Goal: Task Accomplishment & Management: Manage account settings

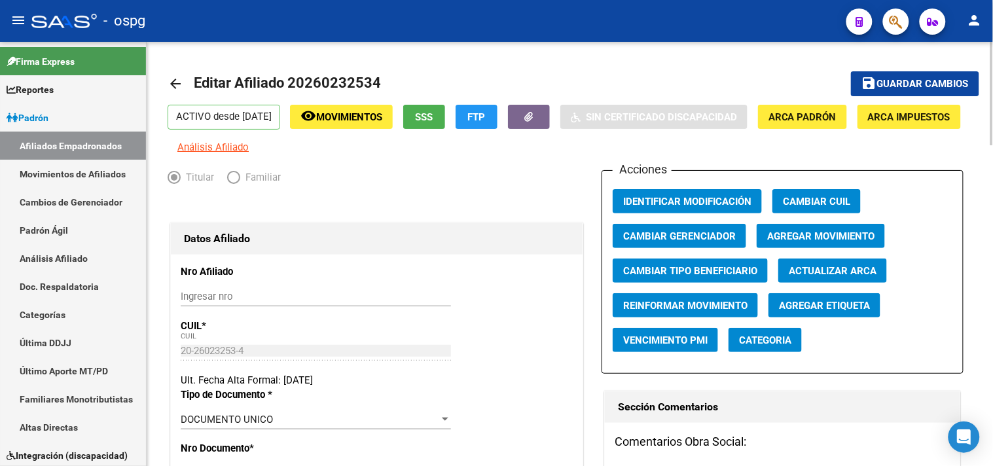
click at [891, 81] on span "Guardar cambios" at bounding box center [923, 85] width 92 height 12
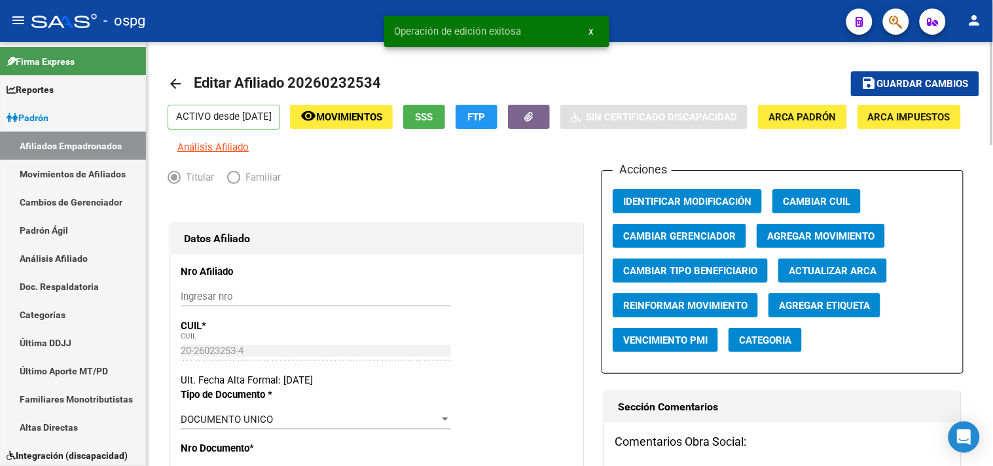
click at [173, 77] on mat-icon "arrow_back" at bounding box center [176, 84] width 16 height 16
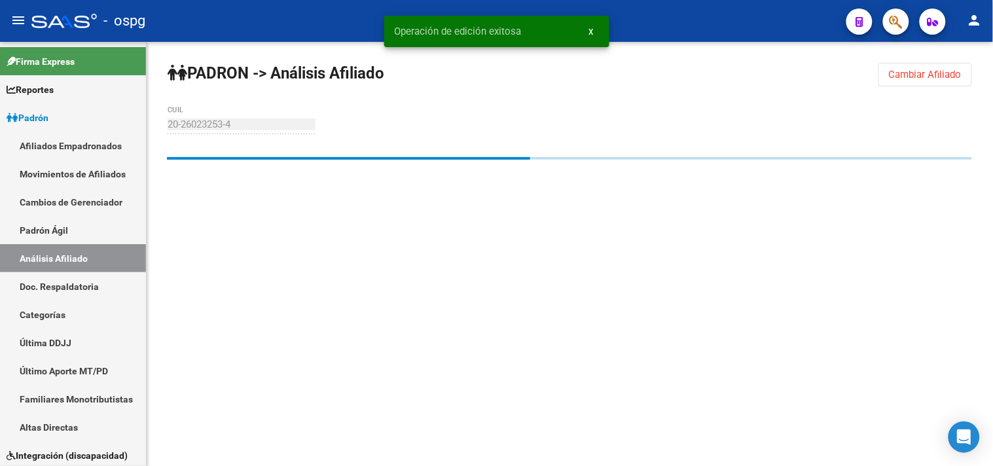
click at [916, 73] on span "Cambiar Afiliado" at bounding box center [925, 75] width 73 height 12
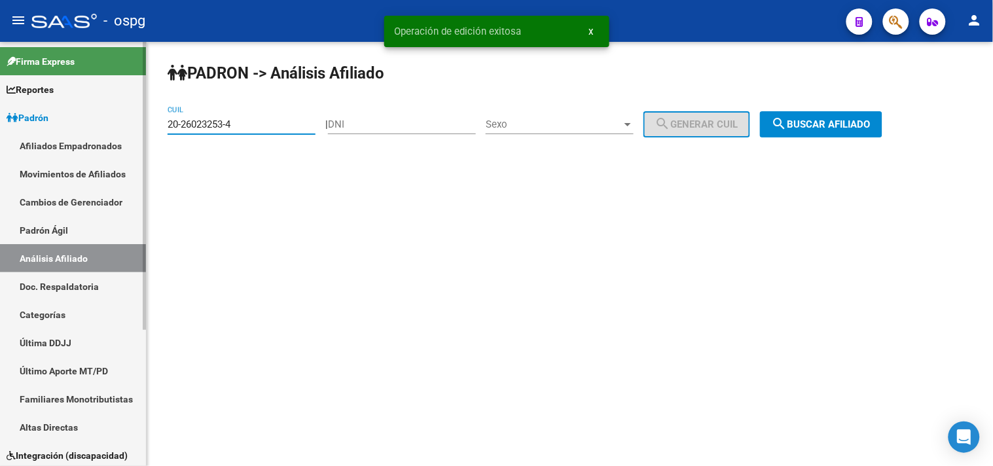
drag, startPoint x: 182, startPoint y: 127, endPoint x: 121, endPoint y: 126, distance: 60.9
click at [126, 127] on mat-sidenav-container "Firma Express Reportes Ingresos Devengados Análisis Histórico Detalles Transfer…" at bounding box center [496, 254] width 993 height 424
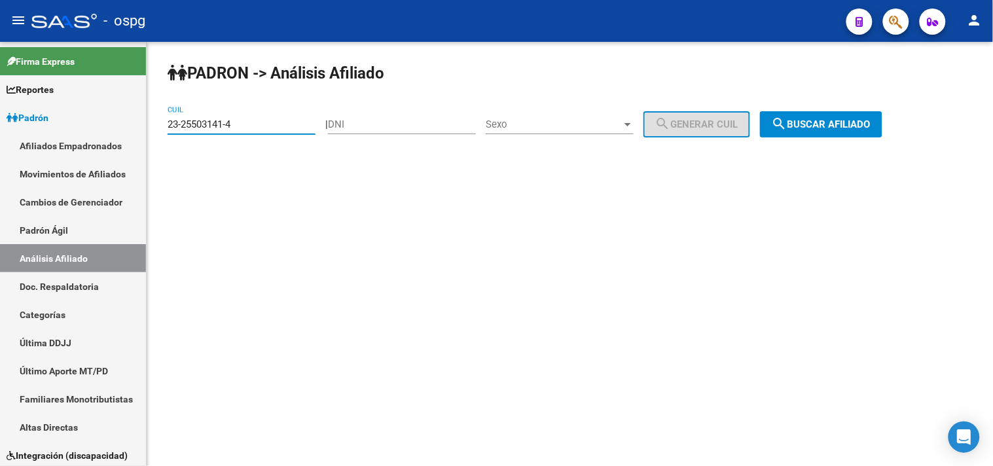
type input "23-25503141-4"
click at [802, 130] on span "search Buscar afiliado" at bounding box center [821, 124] width 99 height 12
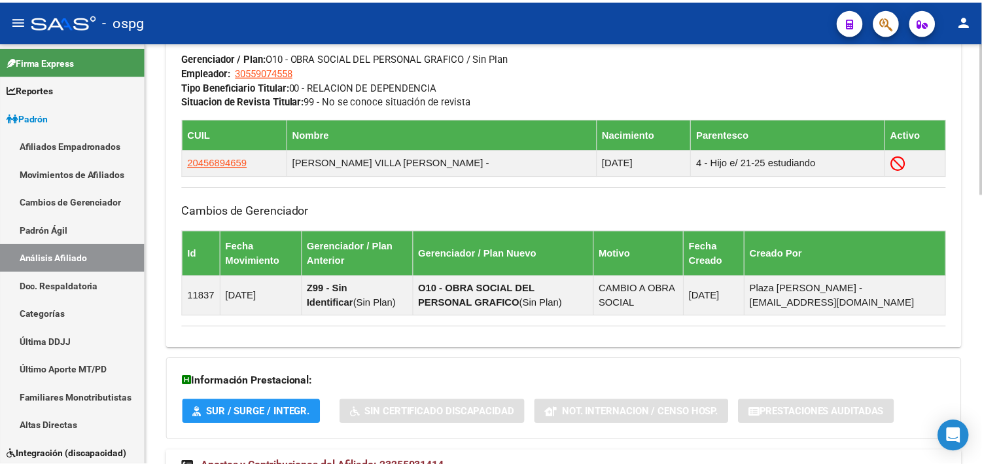
scroll to position [655, 0]
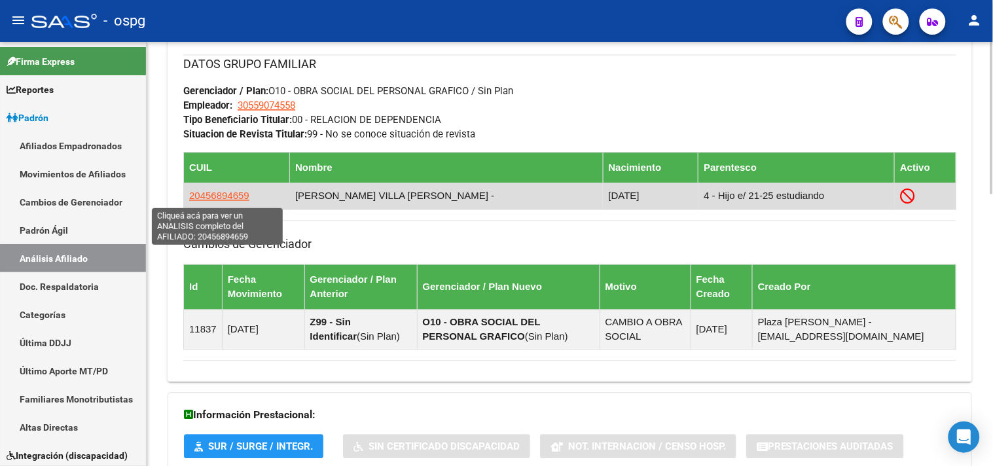
click at [221, 198] on span "20456894659" at bounding box center [219, 195] width 60 height 11
type textarea "20456894659"
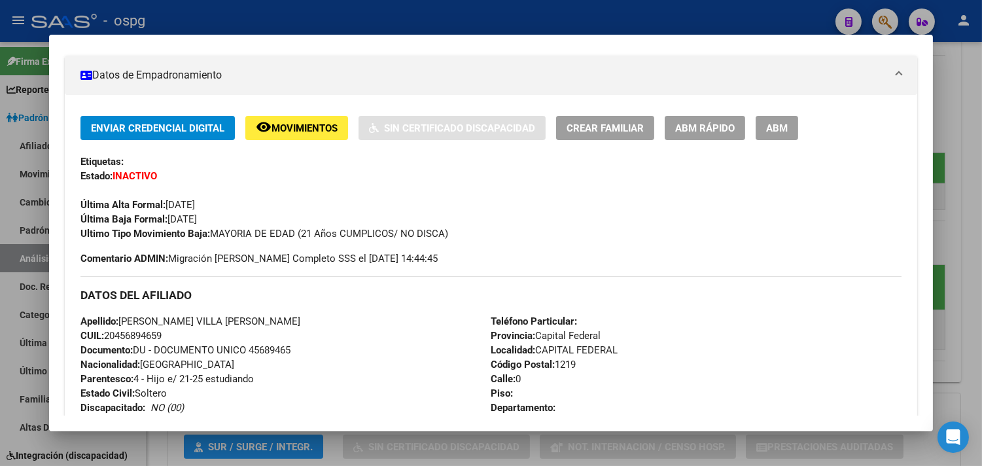
scroll to position [291, 0]
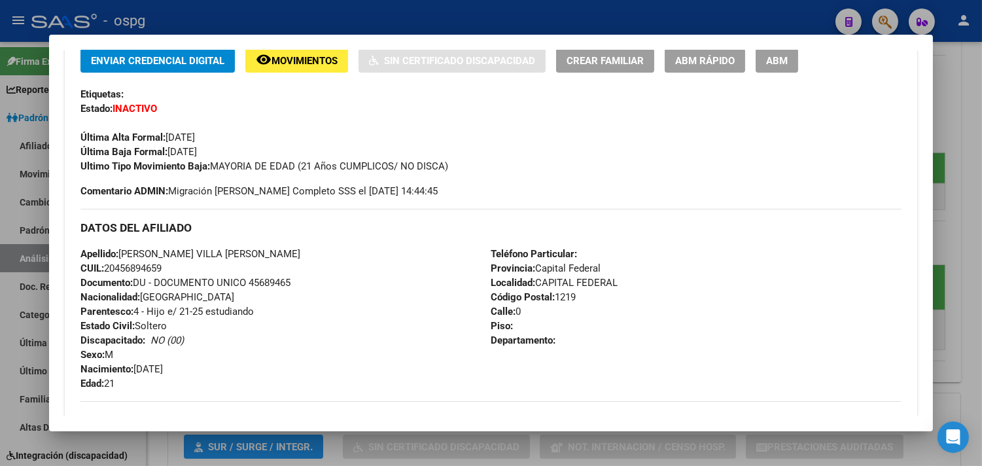
click at [766, 62] on span "ABM" at bounding box center [777, 61] width 22 height 12
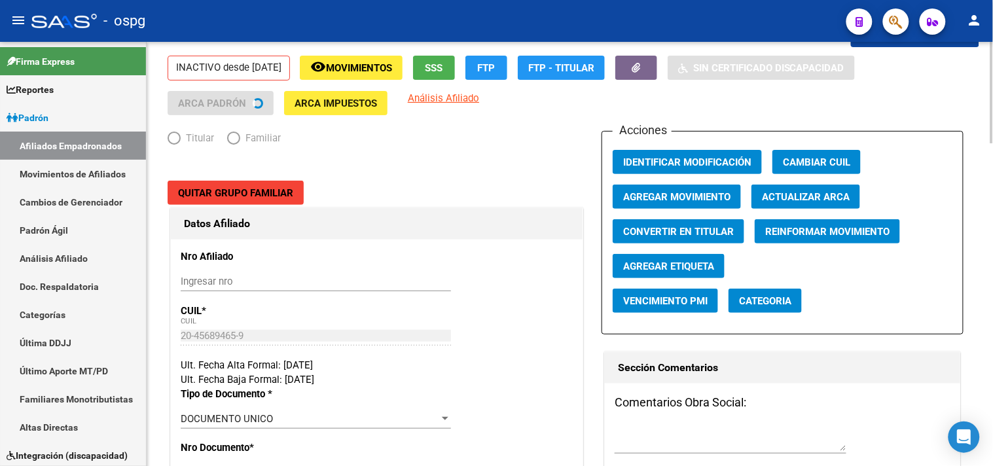
radio input "true"
type input "30-55907455-8"
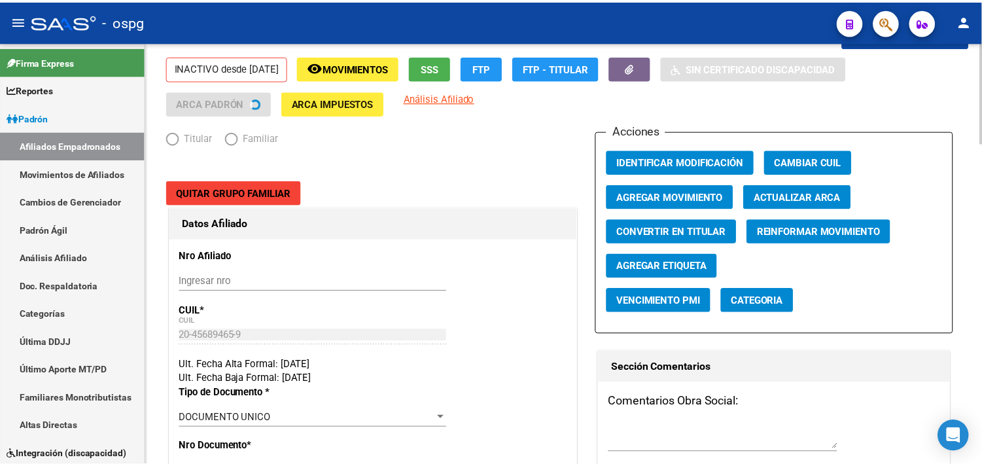
scroll to position [73, 0]
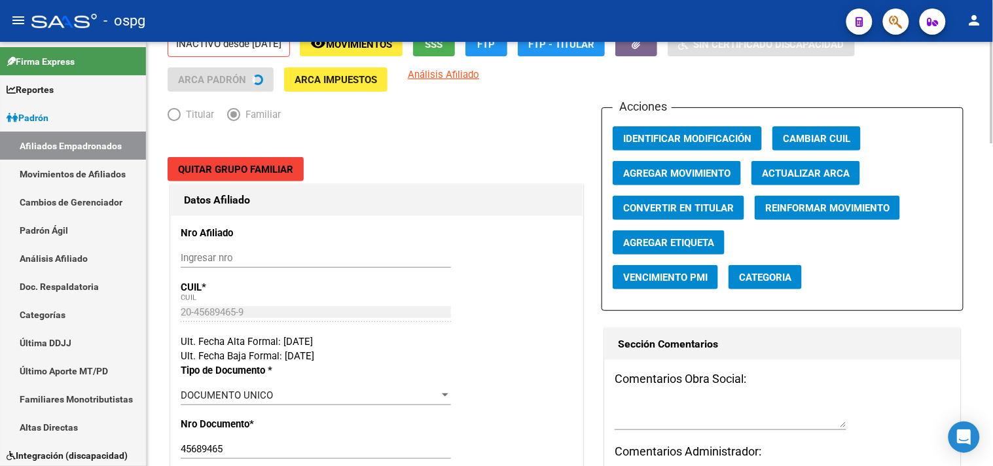
click at [681, 175] on span "Agregar Movimiento" at bounding box center [676, 174] width 107 height 12
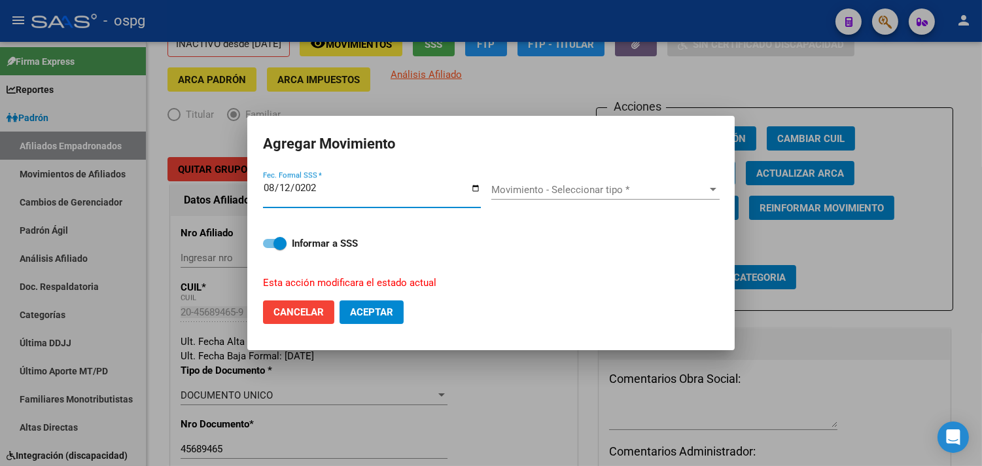
type input "[DATE]"
click at [527, 191] on span "Movimiento - Seleccionar tipo *" at bounding box center [600, 190] width 217 height 12
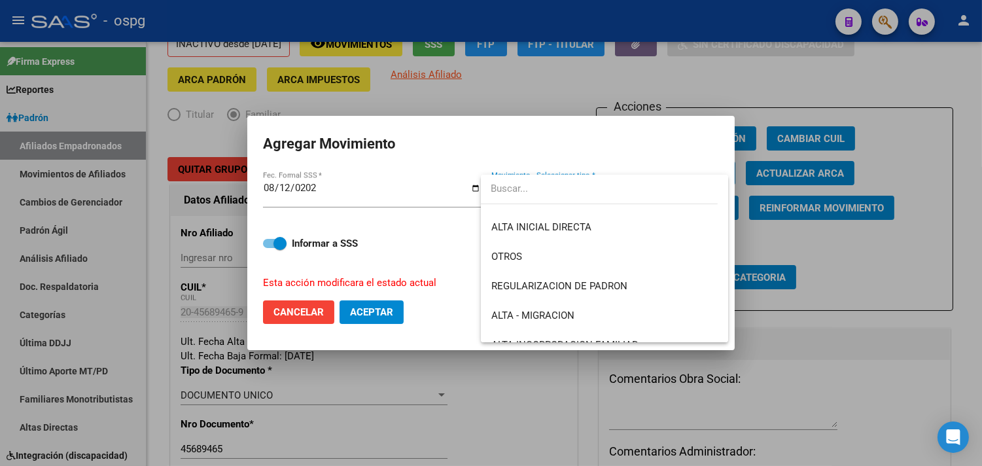
scroll to position [218, 0]
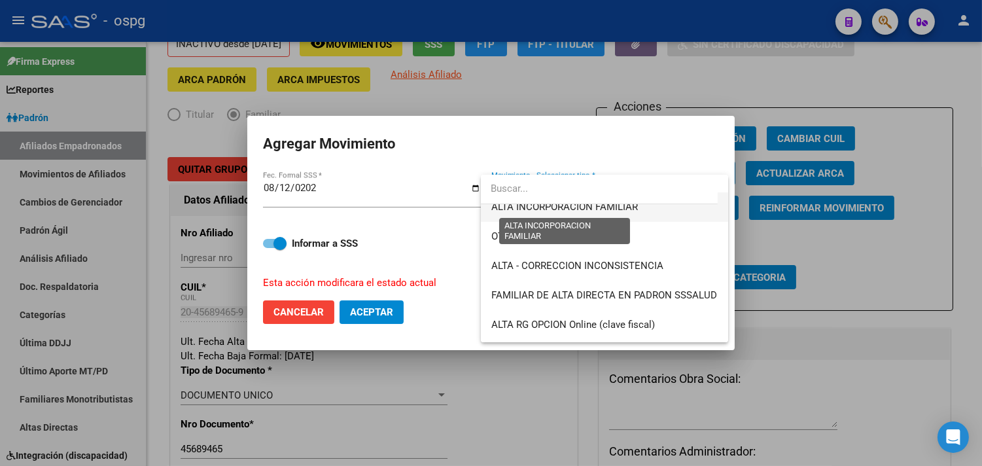
click at [599, 210] on span "ALTA INCORPORACION FAMILIAR" at bounding box center [565, 207] width 147 height 12
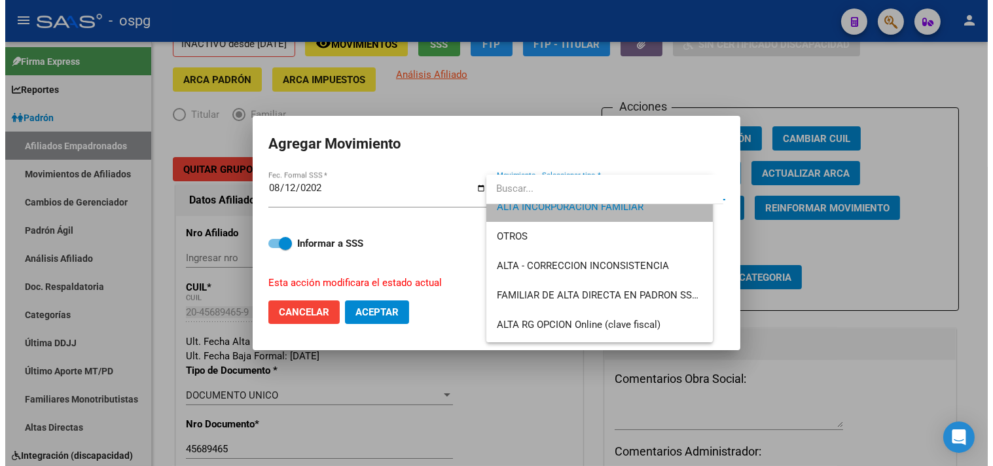
scroll to position [206, 0]
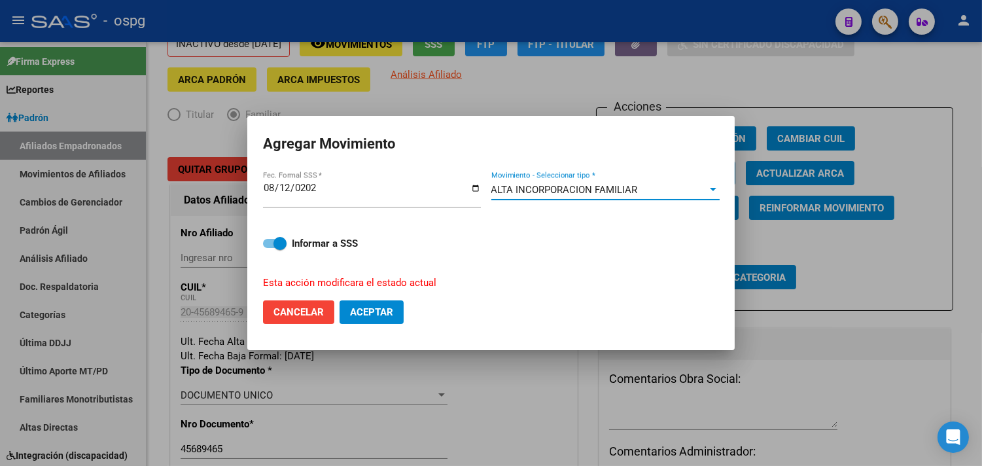
click at [387, 315] on span "Aceptar" at bounding box center [371, 312] width 43 height 12
checkbox input "false"
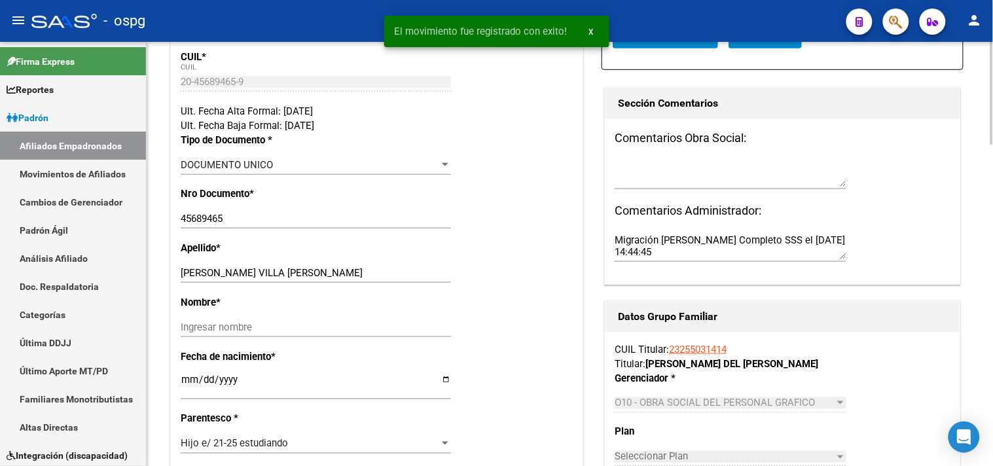
scroll to position [291, 0]
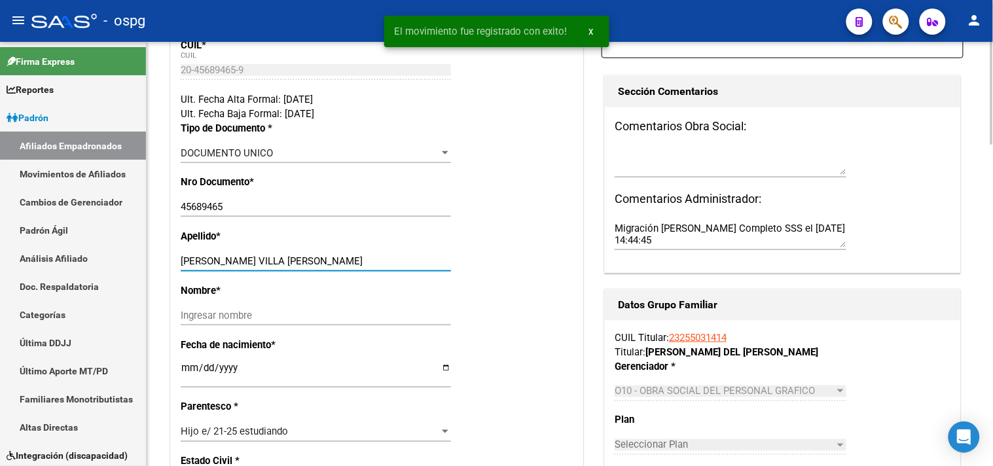
drag, startPoint x: 275, startPoint y: 259, endPoint x: 347, endPoint y: 265, distance: 72.2
click at [347, 265] on input "[PERSON_NAME] VILLA [PERSON_NAME]" at bounding box center [316, 261] width 270 height 12
type input "[PERSON_NAME] VILLA"
click at [228, 328] on div "Ingresar nombre" at bounding box center [316, 322] width 270 height 32
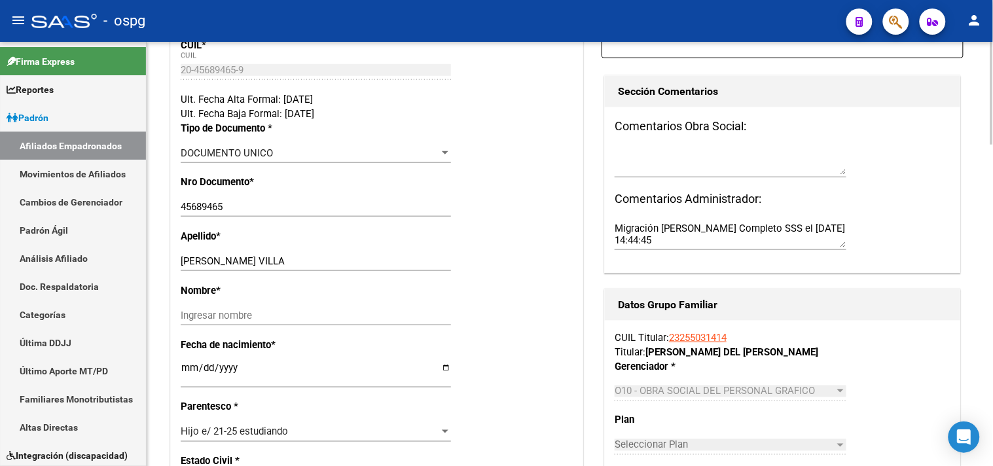
click at [232, 321] on input "Ingresar nombre" at bounding box center [316, 316] width 270 height 12
paste input "[PERSON_NAME]"
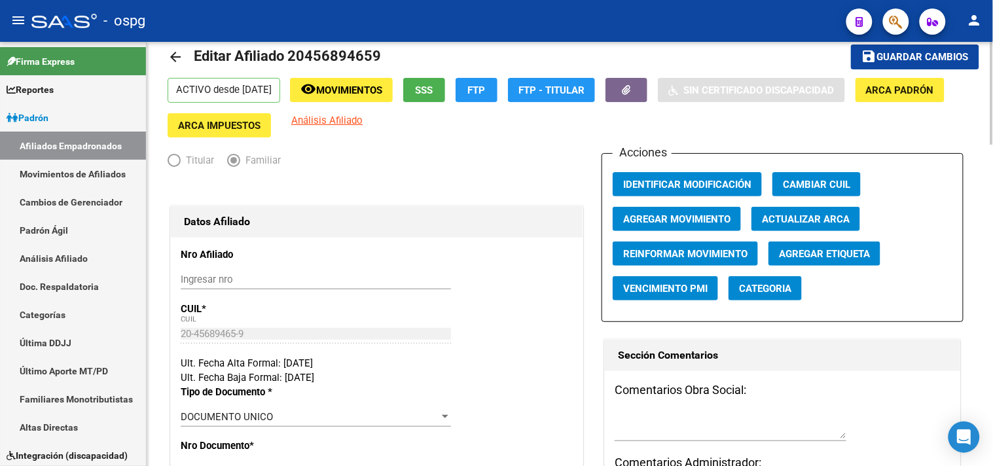
scroll to position [0, 0]
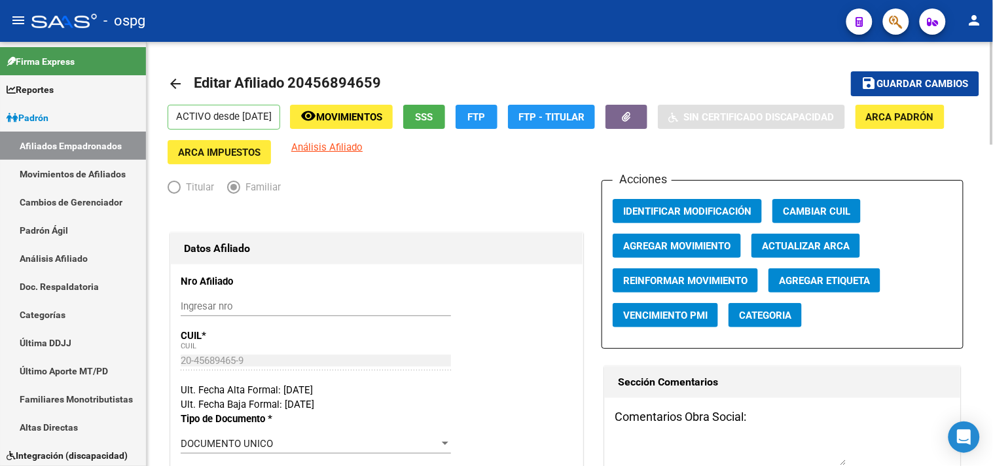
type input "[PERSON_NAME]"
click at [892, 88] on span "Guardar cambios" at bounding box center [923, 85] width 92 height 12
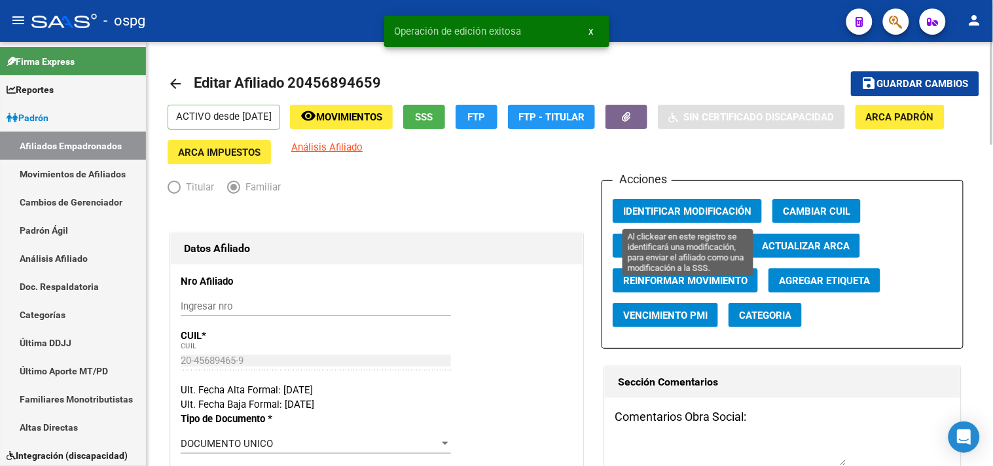
click at [688, 215] on span "Identificar Modificación" at bounding box center [687, 212] width 128 height 12
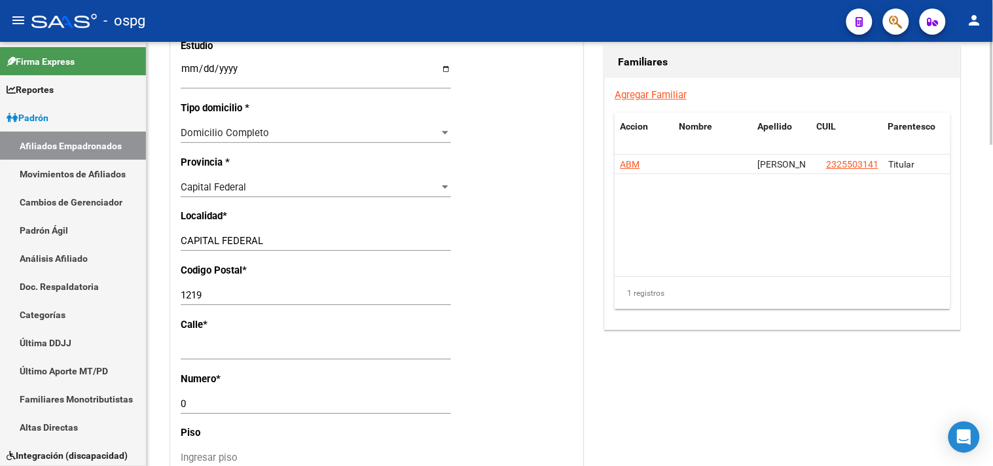
scroll to position [1018, 0]
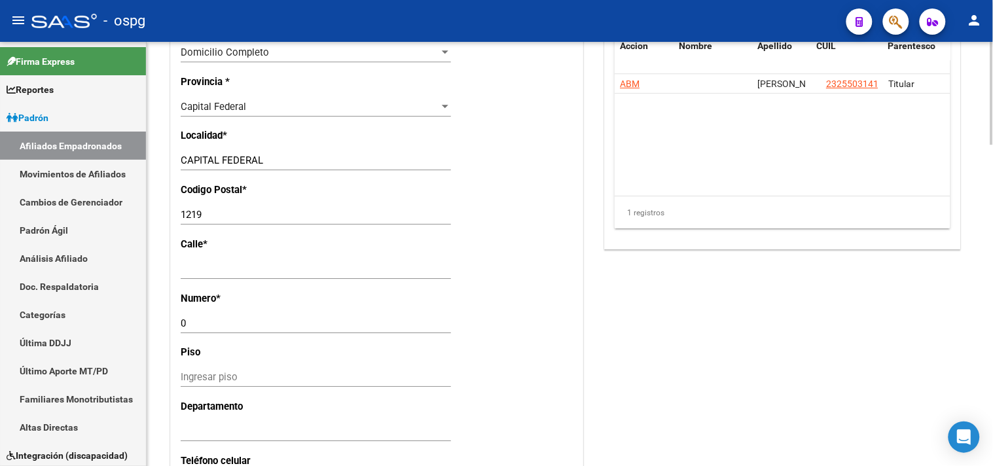
click at [181, 263] on input "Ingresar calle" at bounding box center [316, 269] width 270 height 12
type input "[PERSON_NAME]"
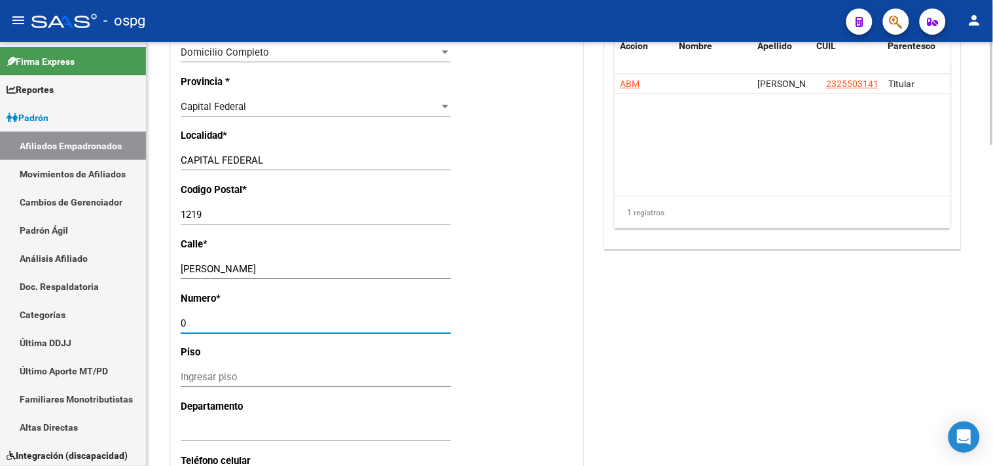
drag, startPoint x: 228, startPoint y: 323, endPoint x: 151, endPoint y: 318, distance: 77.4
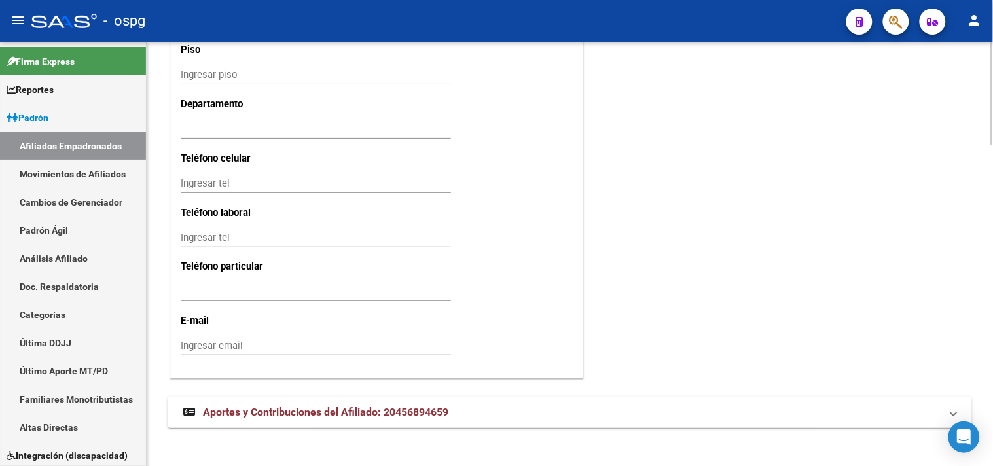
scroll to position [1329, 0]
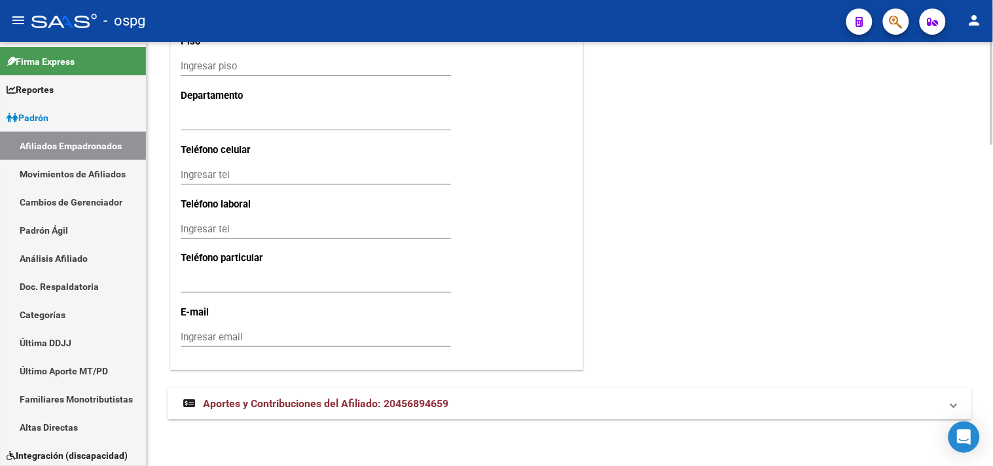
type input "3966"
click at [207, 342] on input "Ingresar email" at bounding box center [316, 337] width 270 height 12
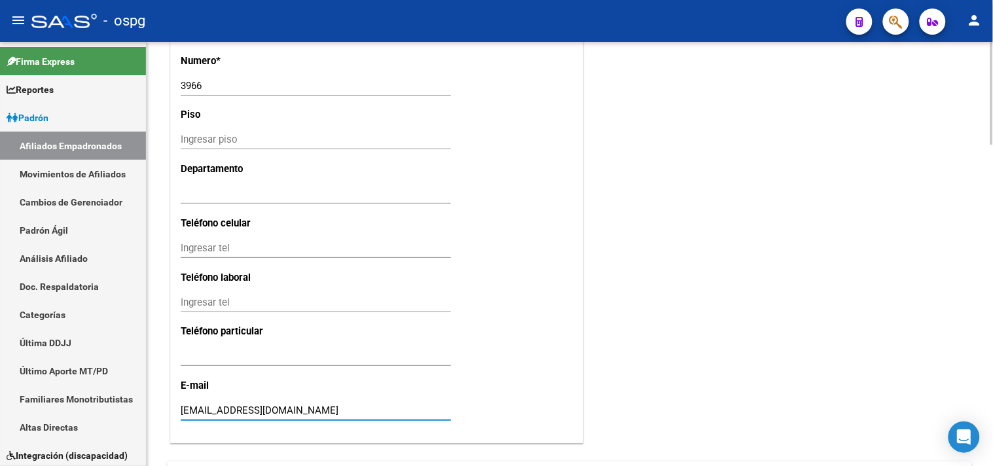
scroll to position [1183, 0]
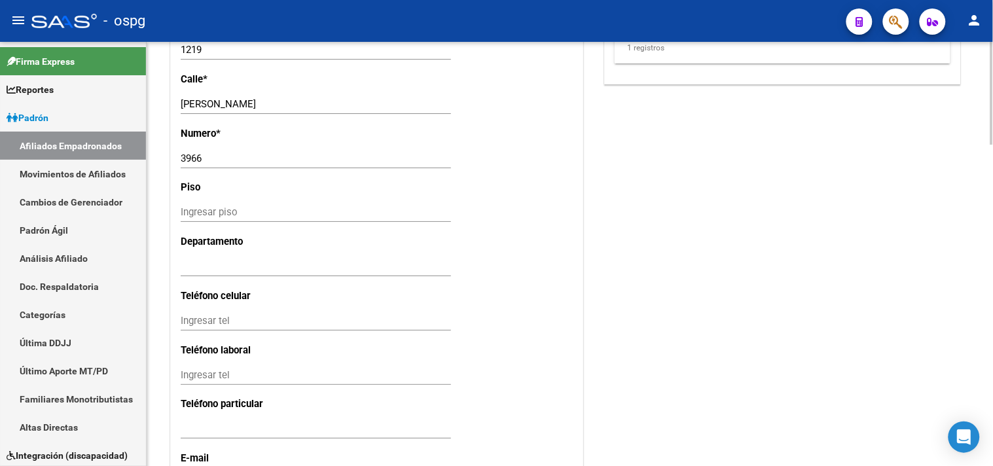
type input "[EMAIL_ADDRESS][DOMAIN_NAME]"
click at [216, 317] on input "Ingresar tel" at bounding box center [316, 321] width 270 height 12
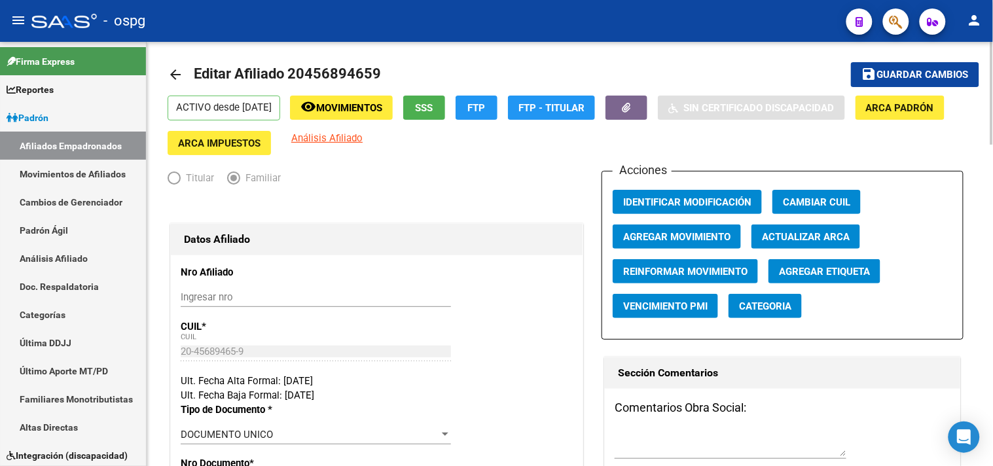
scroll to position [0, 0]
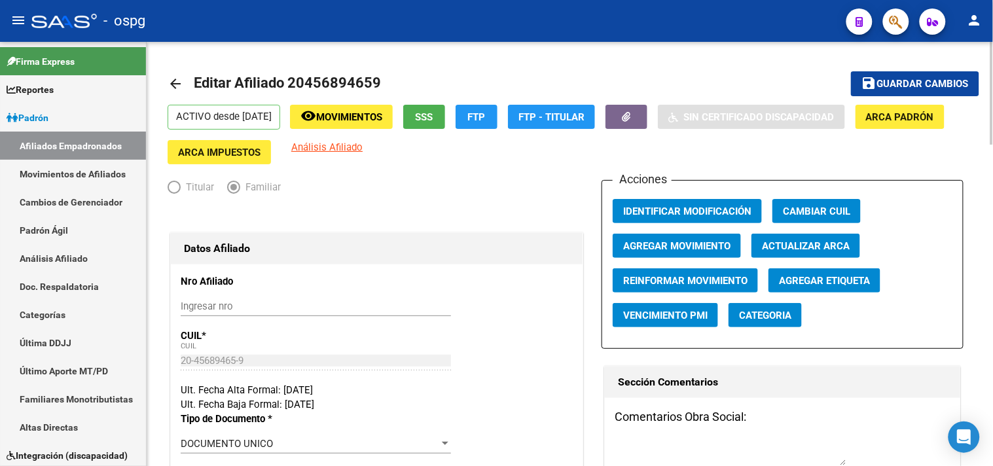
type input "133737429"
drag, startPoint x: 914, startPoint y: 82, endPoint x: 905, endPoint y: 82, distance: 8.5
click at [905, 82] on span "Guardar cambios" at bounding box center [923, 85] width 92 height 12
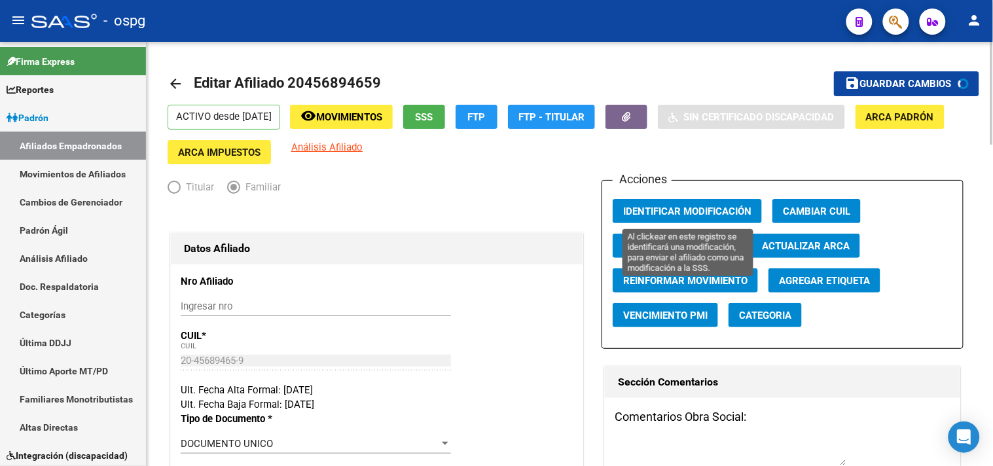
click at [675, 214] on span "Identificar Modificación" at bounding box center [687, 212] width 128 height 12
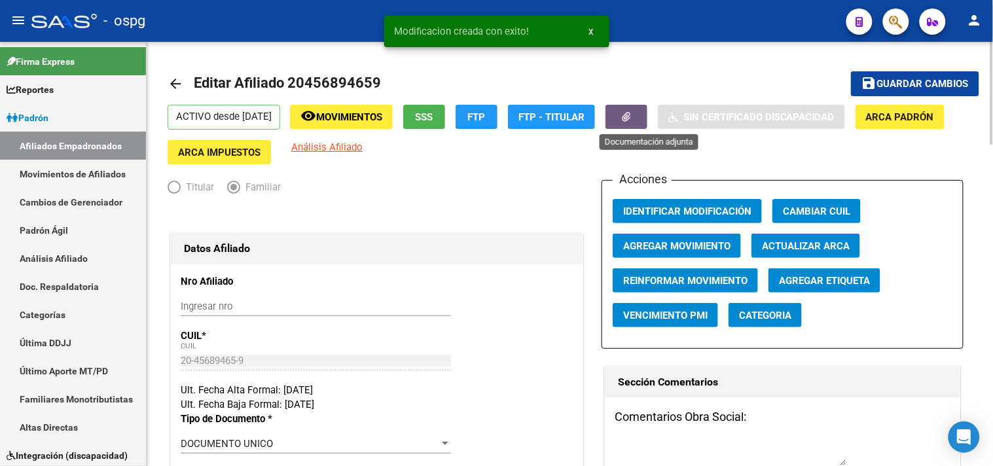
click at [640, 120] on button "button" at bounding box center [626, 117] width 42 height 24
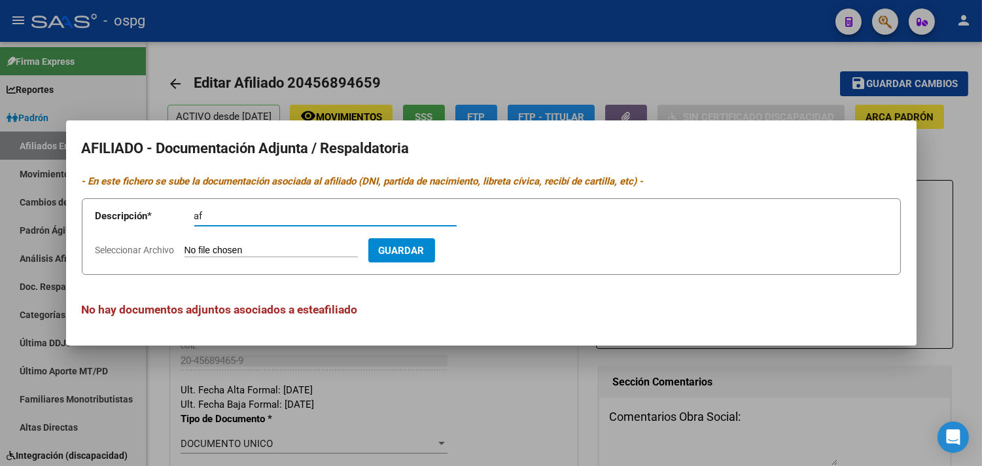
type input "af"
click at [226, 253] on input "Seleccionar Archivo" at bounding box center [271, 251] width 173 height 12
type input "C:\fakepath\20250812034516883.pdf"
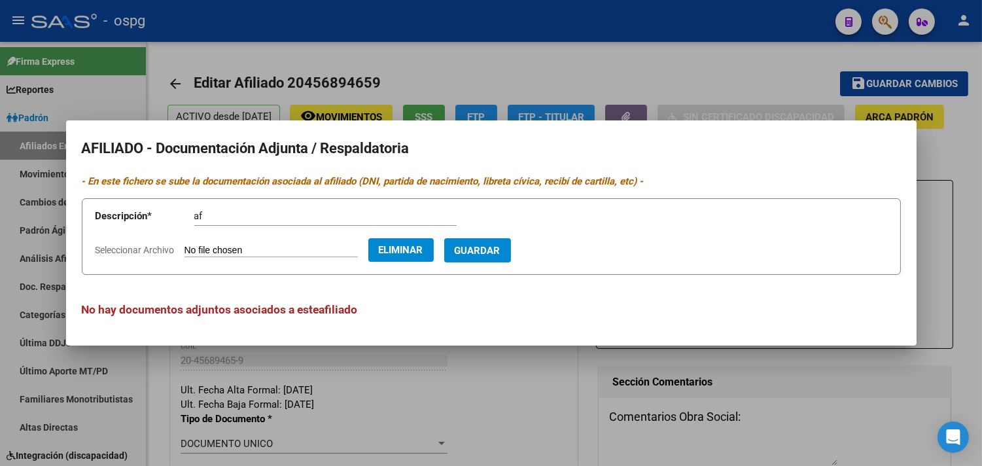
click at [501, 253] on span "Guardar" at bounding box center [478, 251] width 46 height 12
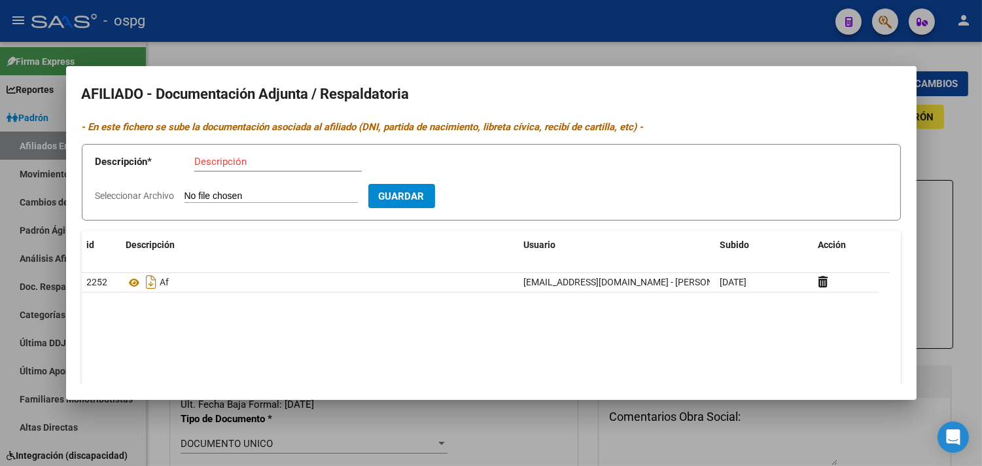
click at [403, 44] on div at bounding box center [491, 233] width 982 height 466
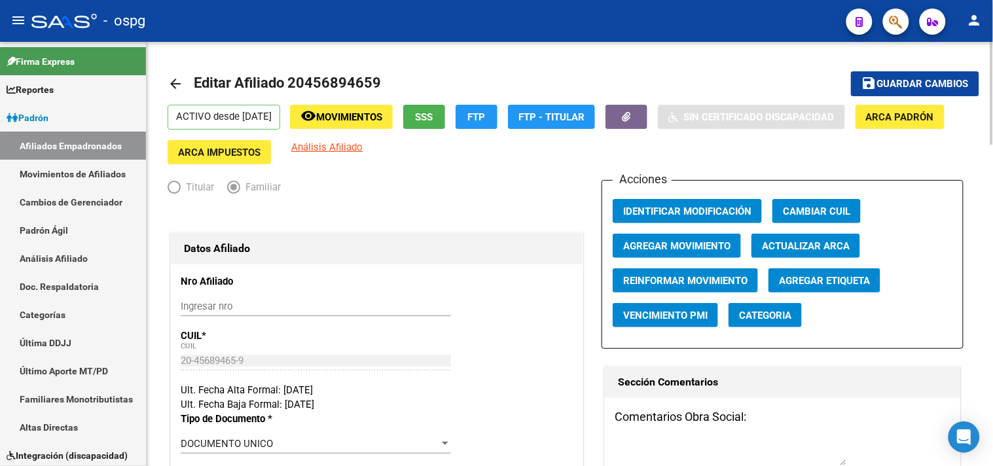
drag, startPoint x: 927, startPoint y: 76, endPoint x: 912, endPoint y: 82, distance: 15.6
click at [924, 77] on button "save Guardar cambios" at bounding box center [915, 83] width 128 height 24
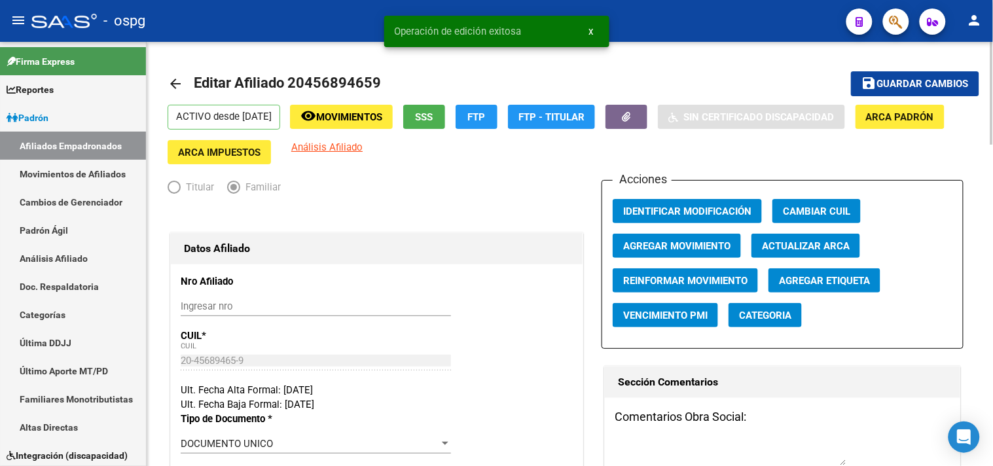
click at [180, 84] on mat-icon "arrow_back" at bounding box center [176, 84] width 16 height 16
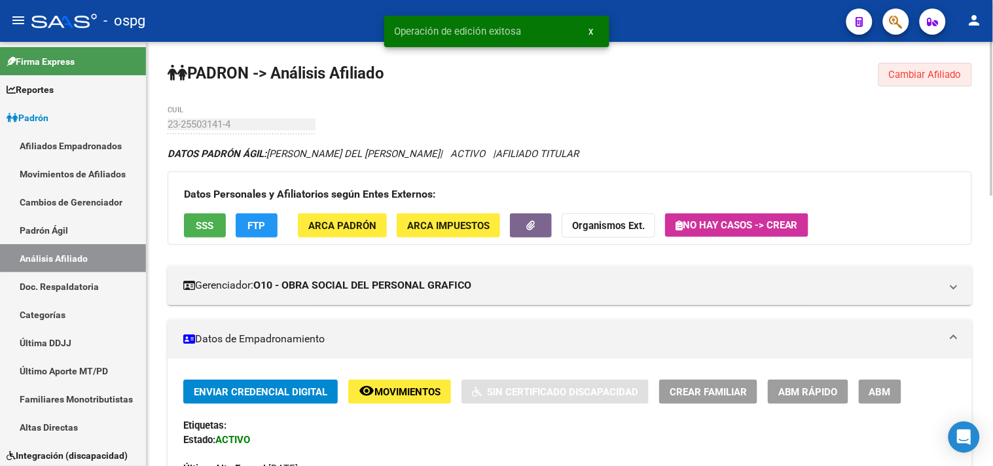
drag, startPoint x: 958, startPoint y: 82, endPoint x: 773, endPoint y: 94, distance: 185.7
click at [954, 82] on button "Cambiar Afiliado" at bounding box center [925, 75] width 94 height 24
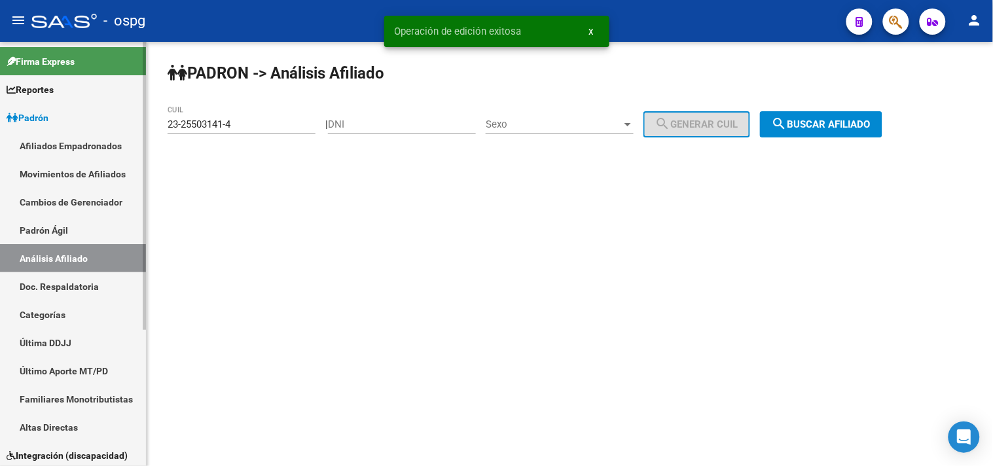
drag, startPoint x: 211, startPoint y: 119, endPoint x: 88, endPoint y: 115, distance: 123.1
click at [90, 117] on mat-sidenav-container "Firma Express Reportes Ingresos Devengados Análisis Histórico Detalles Transfer…" at bounding box center [496, 254] width 993 height 424
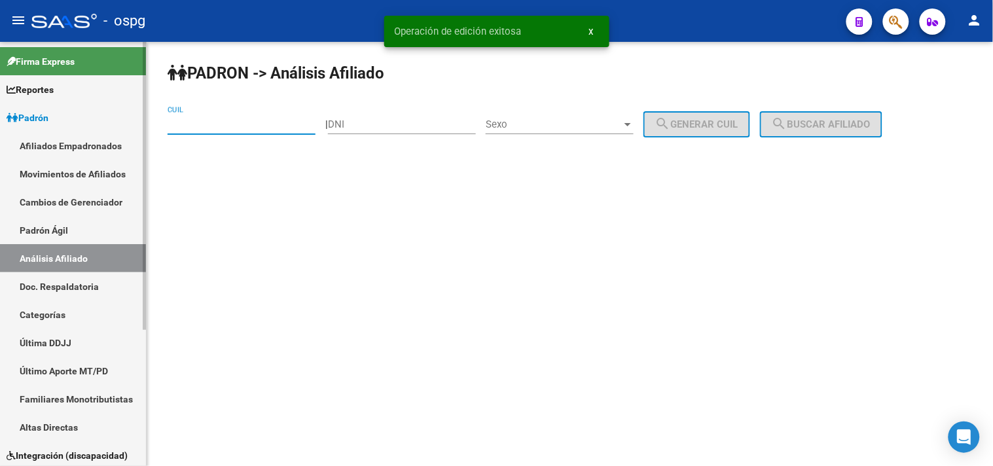
paste input "27-38103204-9"
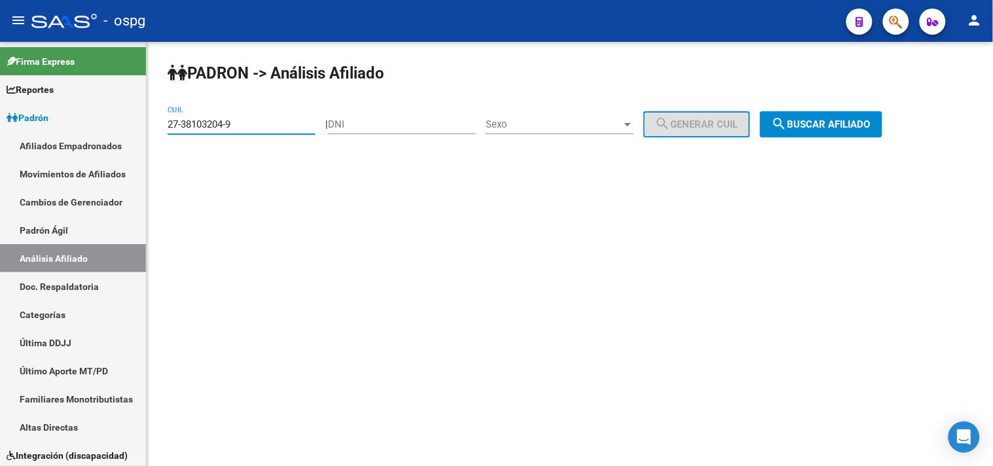
type input "27-38103204-9"
click at [816, 125] on span "search Buscar afiliado" at bounding box center [821, 124] width 99 height 12
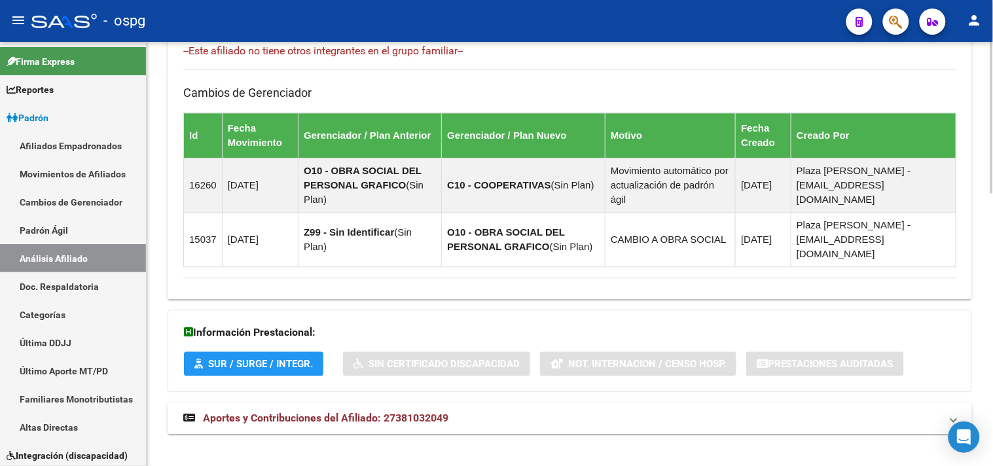
click at [367, 412] on span "Aportes y Contribuciones del Afiliado: 27381032049" at bounding box center [325, 418] width 245 height 12
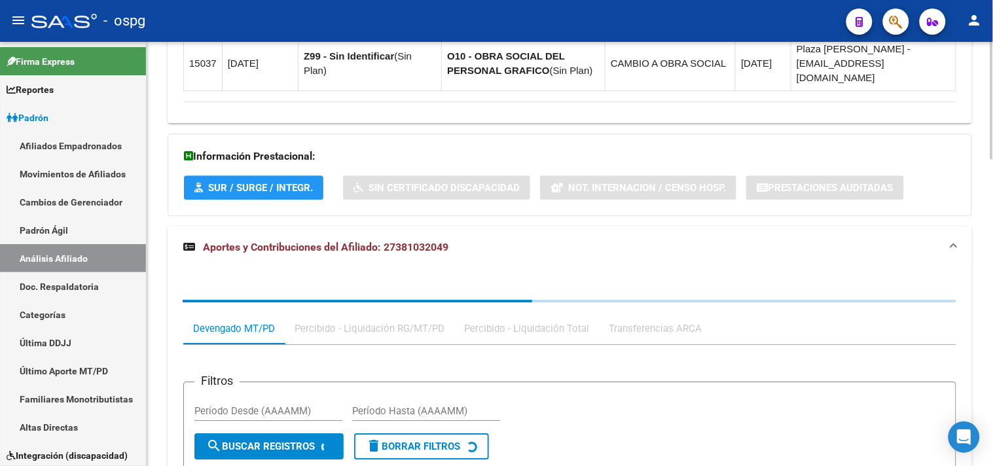
scroll to position [1058, 0]
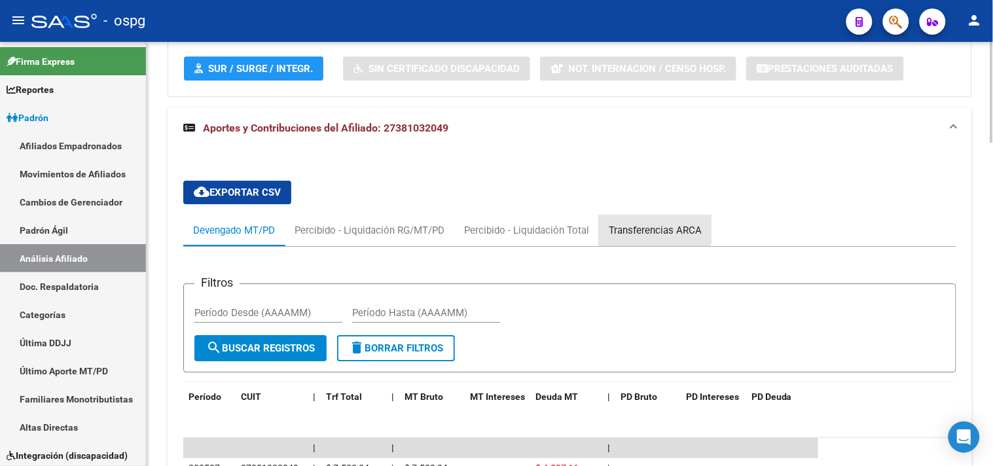
drag, startPoint x: 647, startPoint y: 210, endPoint x: 659, endPoint y: 208, distance: 12.6
click at [649, 223] on div "Transferencias ARCA" at bounding box center [655, 230] width 93 height 14
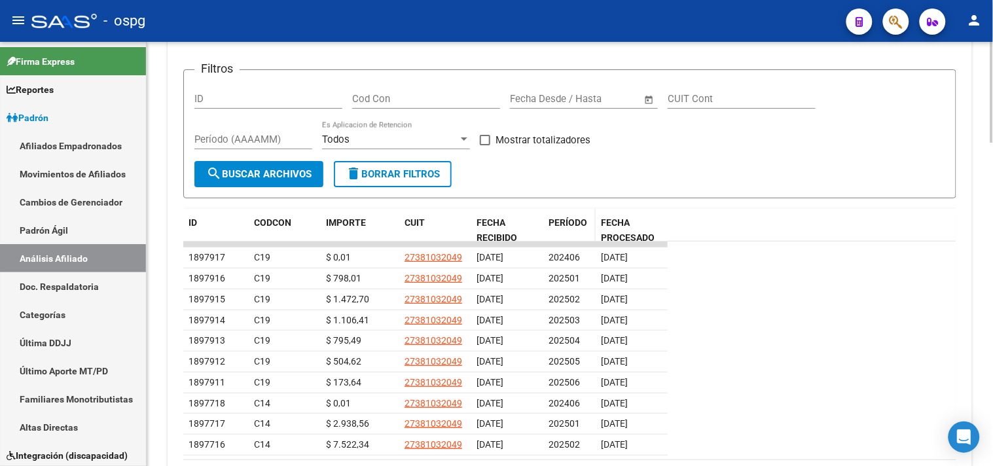
drag, startPoint x: 577, startPoint y: 198, endPoint x: 571, endPoint y: 205, distance: 8.8
click at [576, 209] on datatable-header-cell "PERÍODO" at bounding box center [569, 230] width 52 height 43
click at [571, 217] on span "PERÍODO" at bounding box center [568, 222] width 39 height 10
click at [560, 217] on span "PERÍODO" at bounding box center [568, 222] width 39 height 10
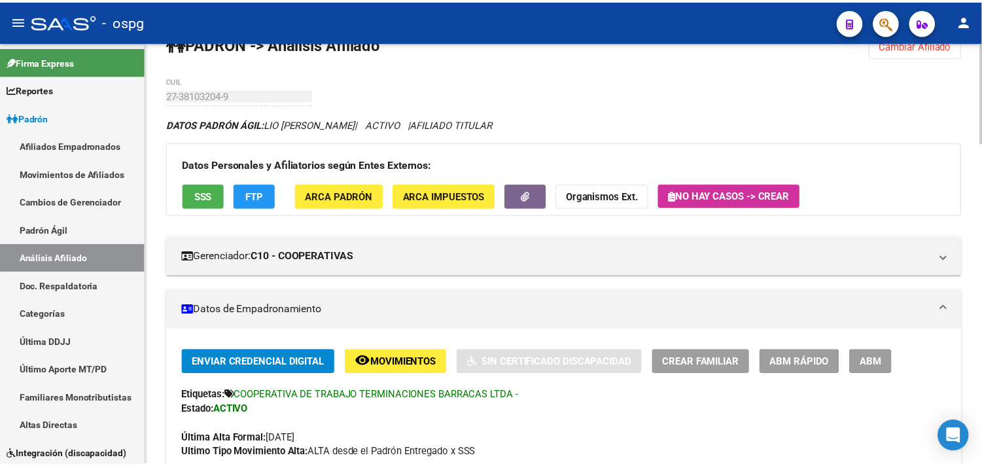
scroll to position [0, 0]
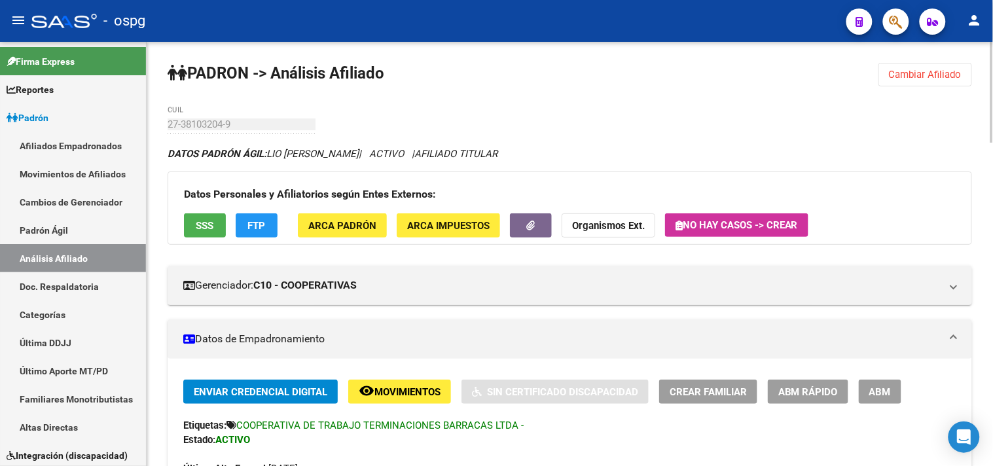
drag, startPoint x: 924, startPoint y: 75, endPoint x: 912, endPoint y: 75, distance: 11.1
click at [923, 75] on span "Cambiar Afiliado" at bounding box center [925, 75] width 73 height 12
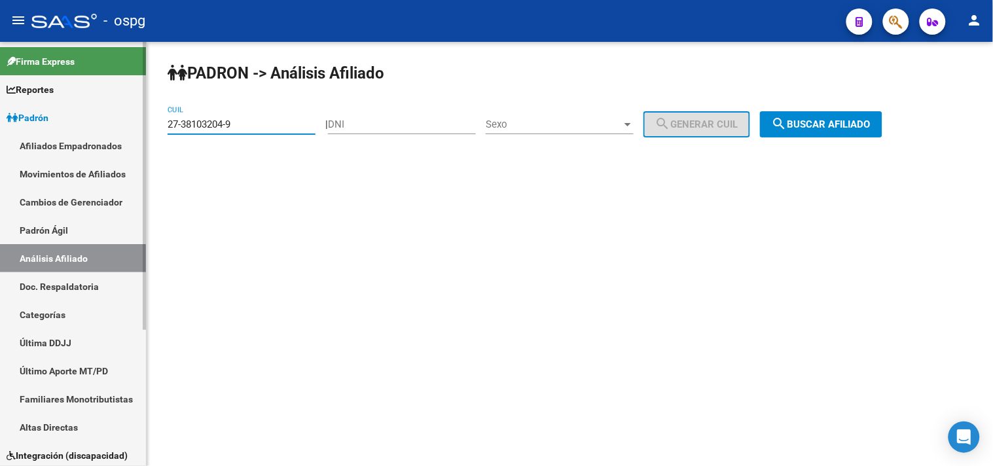
drag, startPoint x: 200, startPoint y: 128, endPoint x: 136, endPoint y: 135, distance: 63.9
click at [136, 135] on mat-sidenav-container "Firma Express Reportes Ingresos Devengados Análisis Histórico Detalles Transfer…" at bounding box center [496, 254] width 993 height 424
paste input "27-47635948-7"
type input "27-47635948-7"
drag, startPoint x: 828, startPoint y: 126, endPoint x: 835, endPoint y: 125, distance: 7.3
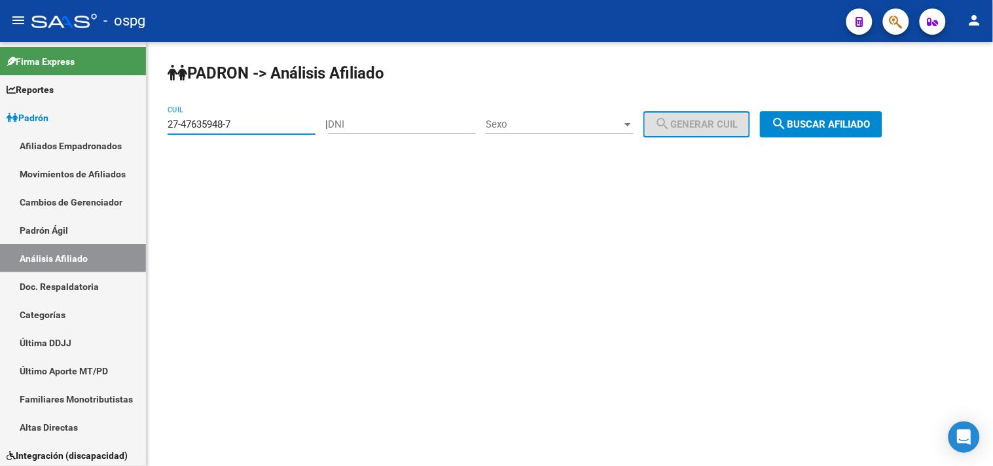
click at [829, 126] on span "search Buscar afiliado" at bounding box center [821, 124] width 99 height 12
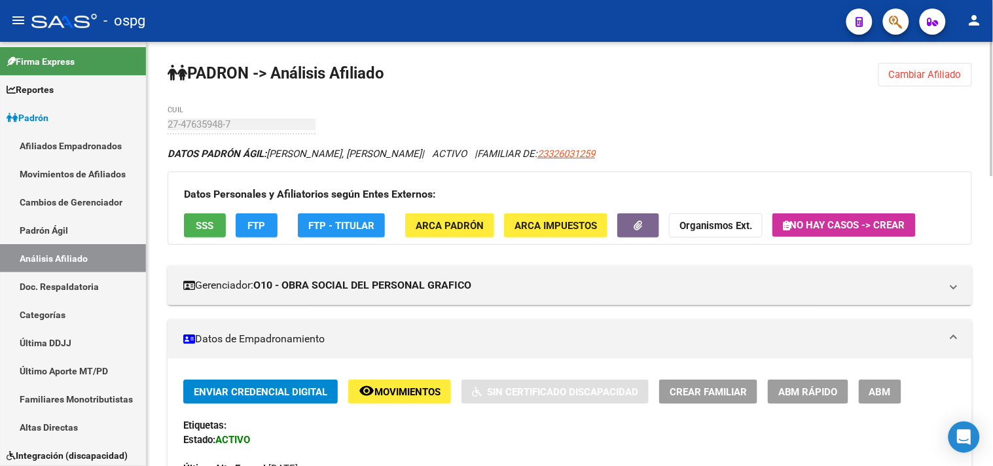
click at [206, 234] on button "SSS" at bounding box center [205, 225] width 42 height 24
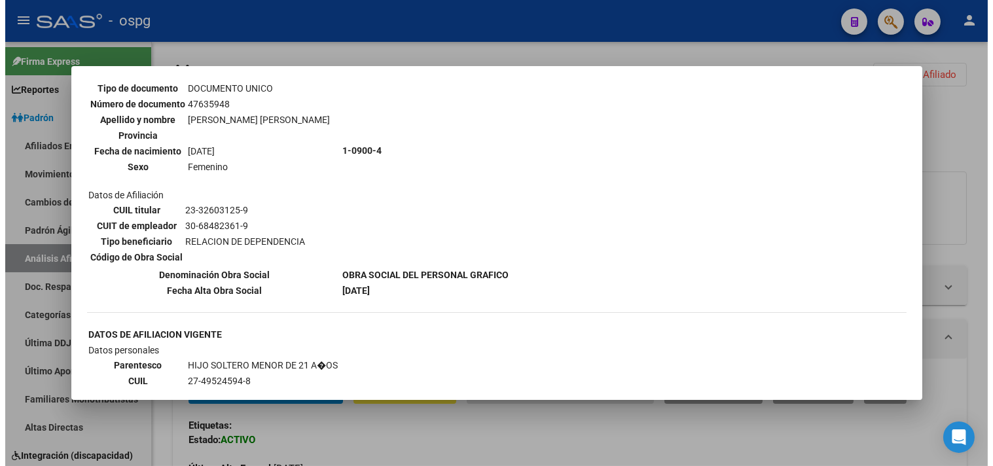
scroll to position [1163, 0]
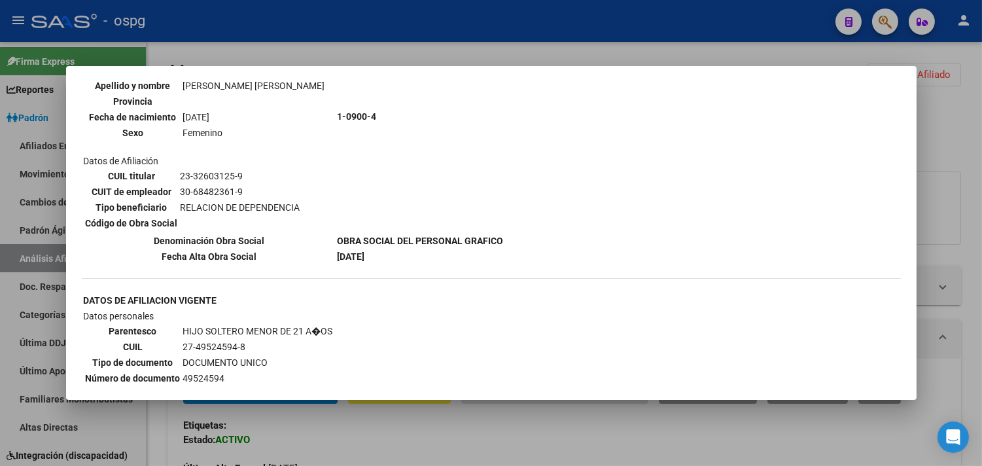
click at [314, 43] on div at bounding box center [491, 233] width 982 height 466
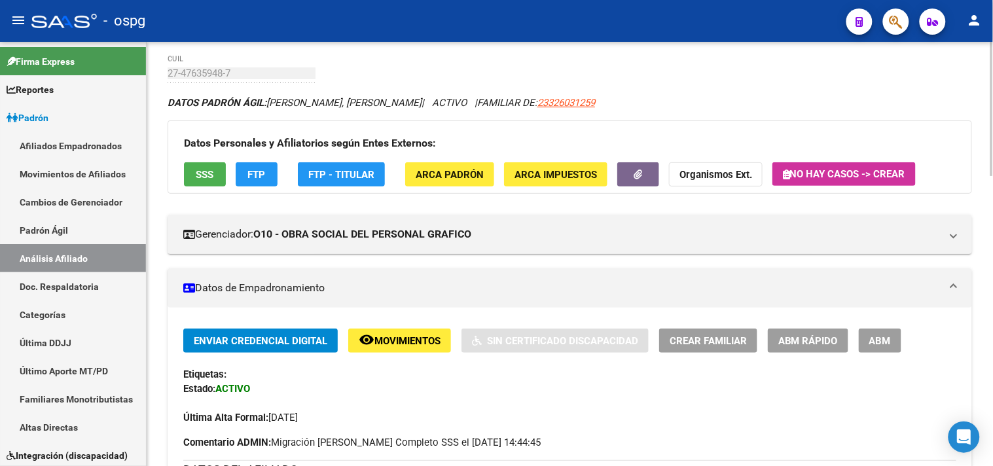
scroll to position [0, 0]
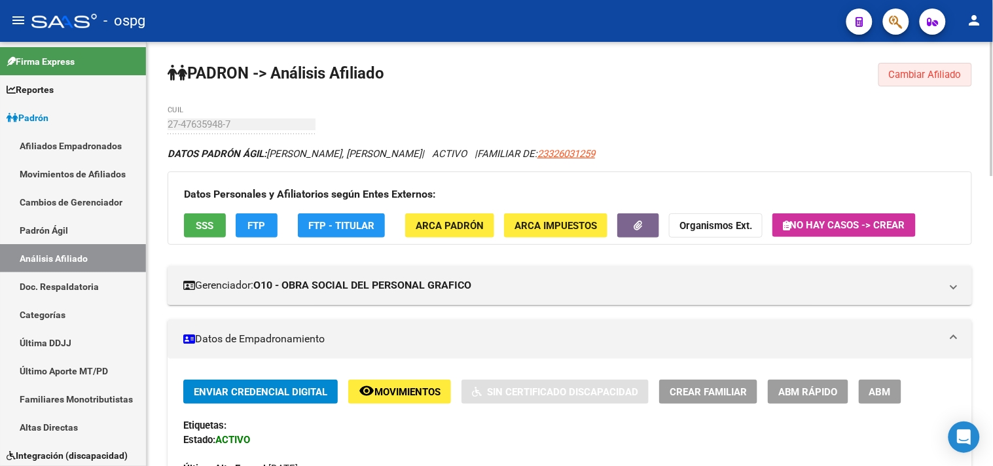
drag, startPoint x: 917, startPoint y: 73, endPoint x: 686, endPoint y: 107, distance: 233.5
click at [915, 73] on span "Cambiar Afiliado" at bounding box center [925, 75] width 73 height 12
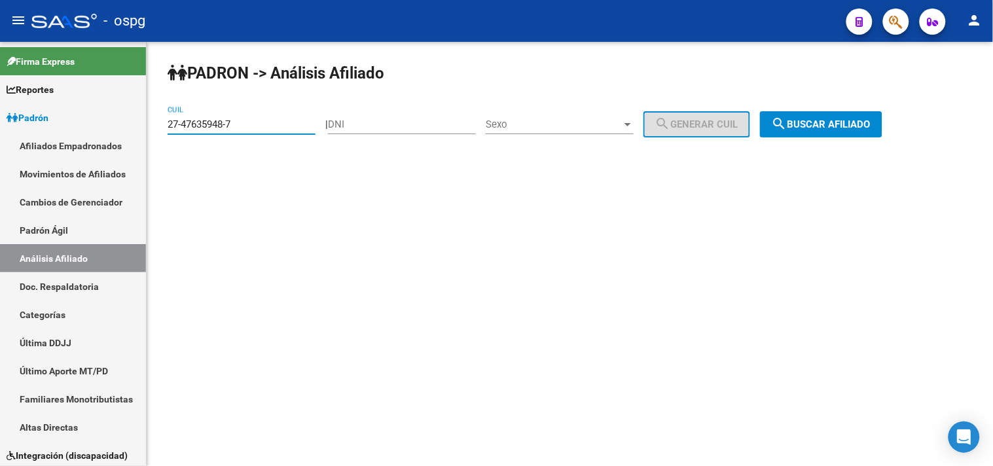
drag, startPoint x: 217, startPoint y: 127, endPoint x: 147, endPoint y: 123, distance: 70.1
click at [147, 125] on div "[PERSON_NAME] -> Análisis Afiliado 27-47635948-7 CUIL | DNI Sexo Sexo search Ge…" at bounding box center [570, 110] width 846 height 137
paste input "20-23644676-0"
drag, startPoint x: 851, startPoint y: 122, endPoint x: 838, endPoint y: 118, distance: 13.0
click at [850, 122] on span "search Buscar afiliado" at bounding box center [821, 124] width 99 height 12
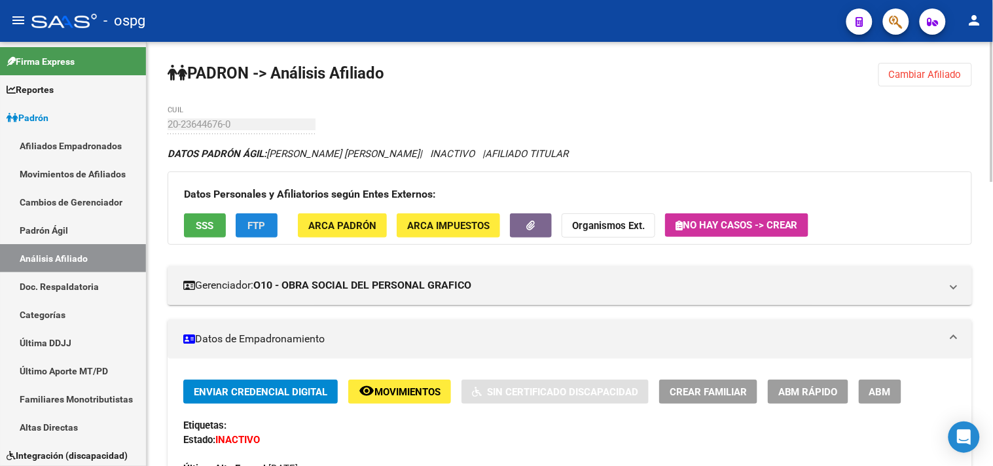
click at [270, 224] on button "FTP" at bounding box center [257, 225] width 42 height 24
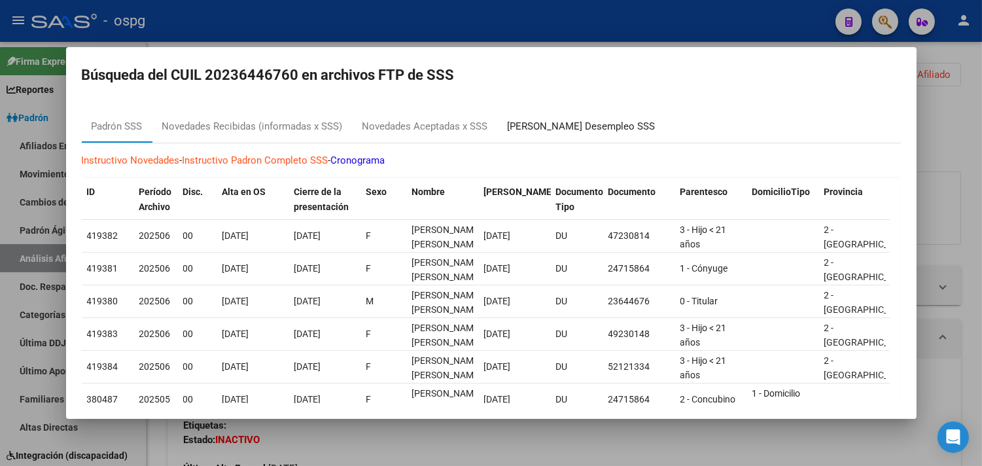
click at [554, 123] on div "[PERSON_NAME] Desempleo SSS" at bounding box center [582, 126] width 148 height 15
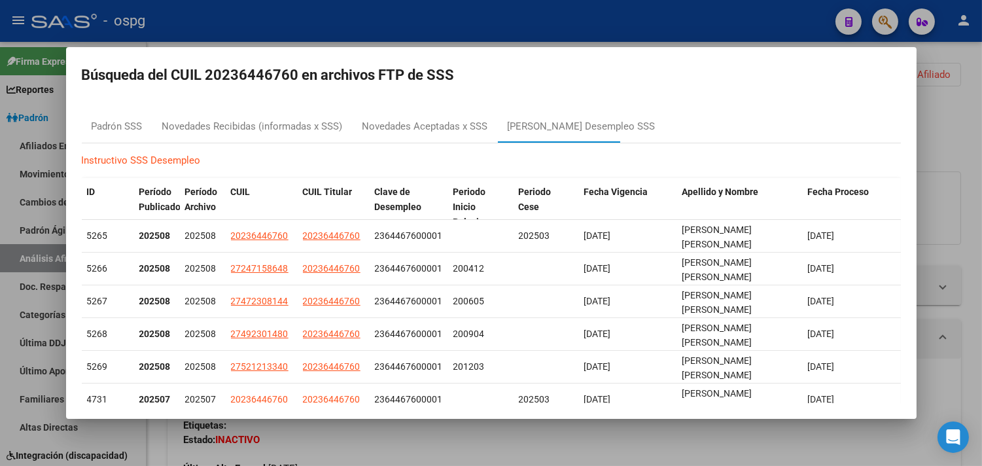
drag, startPoint x: 531, startPoint y: 18, endPoint x: 738, endPoint y: 56, distance: 209.6
click at [532, 17] on div at bounding box center [491, 233] width 982 height 466
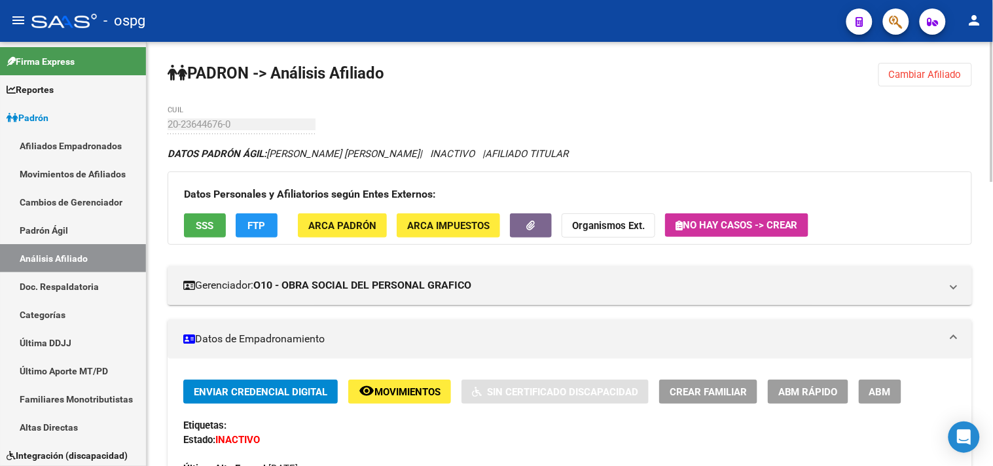
click at [917, 81] on button "Cambiar Afiliado" at bounding box center [925, 75] width 94 height 24
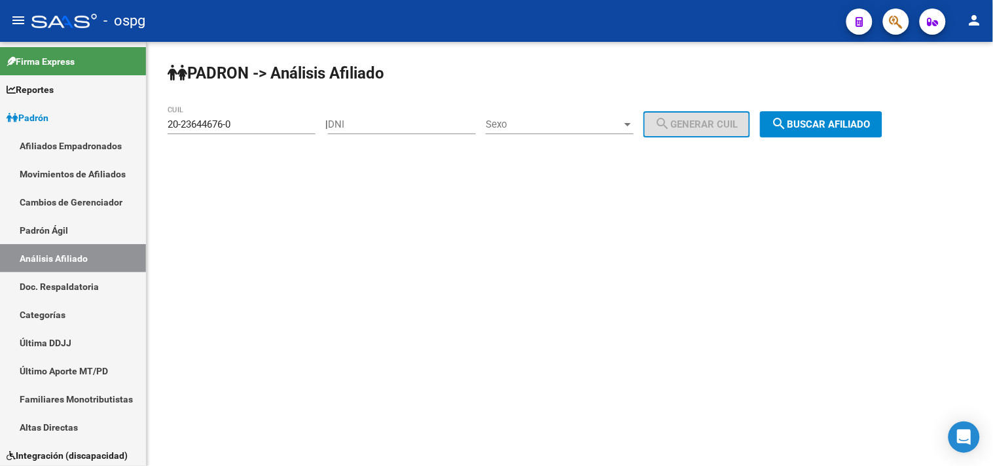
drag, startPoint x: 237, startPoint y: 122, endPoint x: 175, endPoint y: 126, distance: 61.7
click at [175, 126] on input "20-23644676-0" at bounding box center [242, 124] width 148 height 12
type input "2"
type input "23-25503141-4"
click at [829, 136] on button "search Buscar afiliado" at bounding box center [821, 124] width 122 height 26
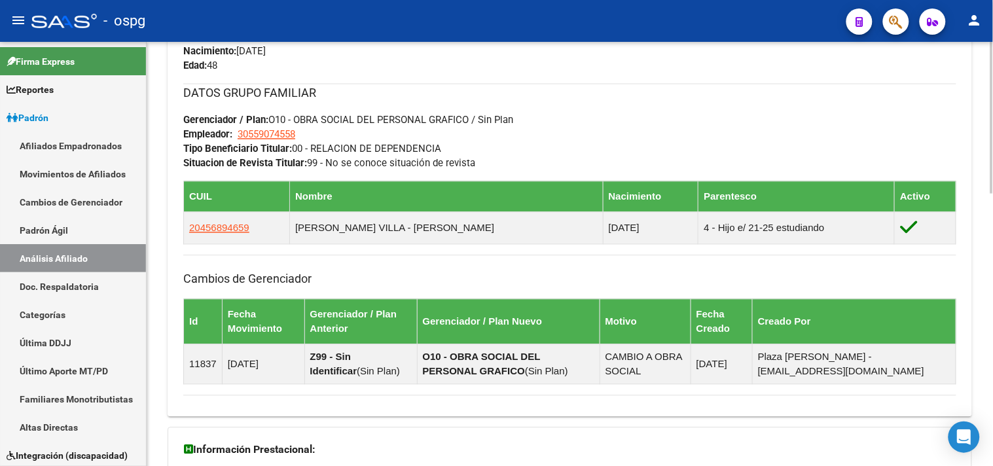
scroll to position [758, 0]
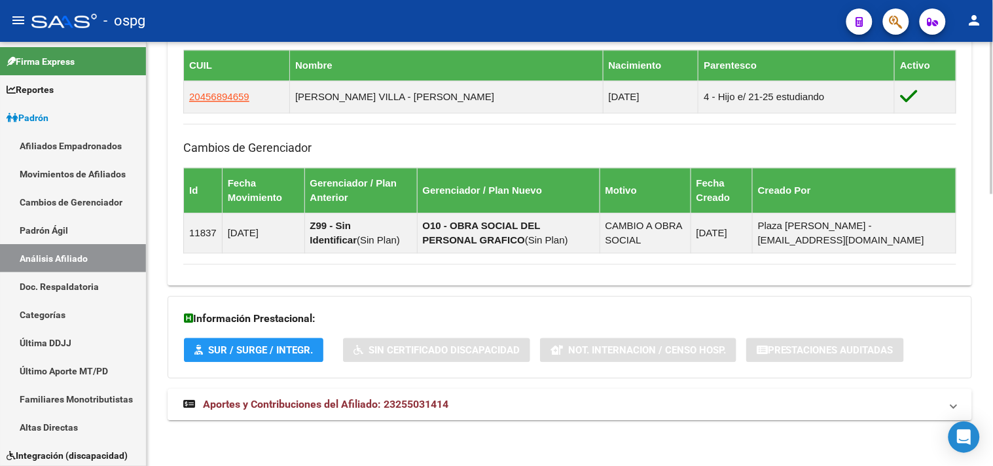
drag, startPoint x: 323, startPoint y: 397, endPoint x: 332, endPoint y: 393, distance: 10.0
click at [323, 397] on mat-expansion-panel-header "Aportes y Contribuciones del Afiliado: 23255031414" at bounding box center [570, 404] width 804 height 31
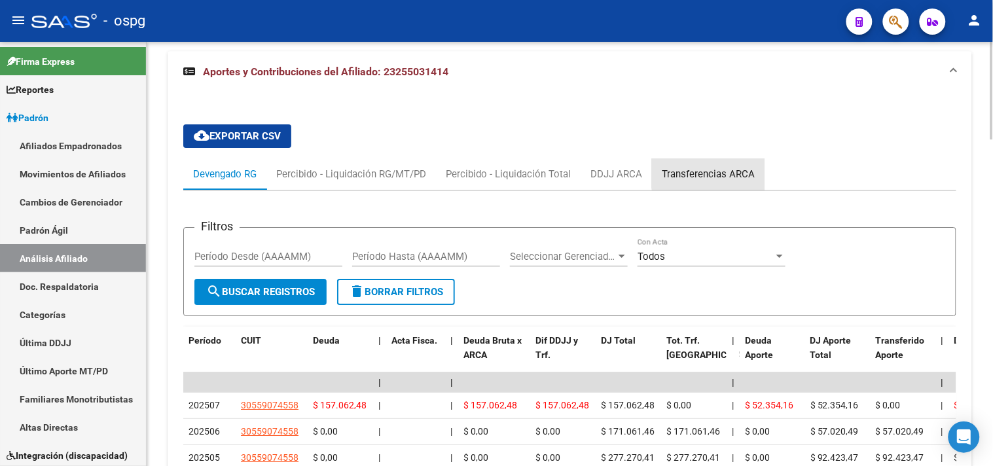
click at [717, 173] on div "Transferencias ARCA" at bounding box center [708, 174] width 93 height 14
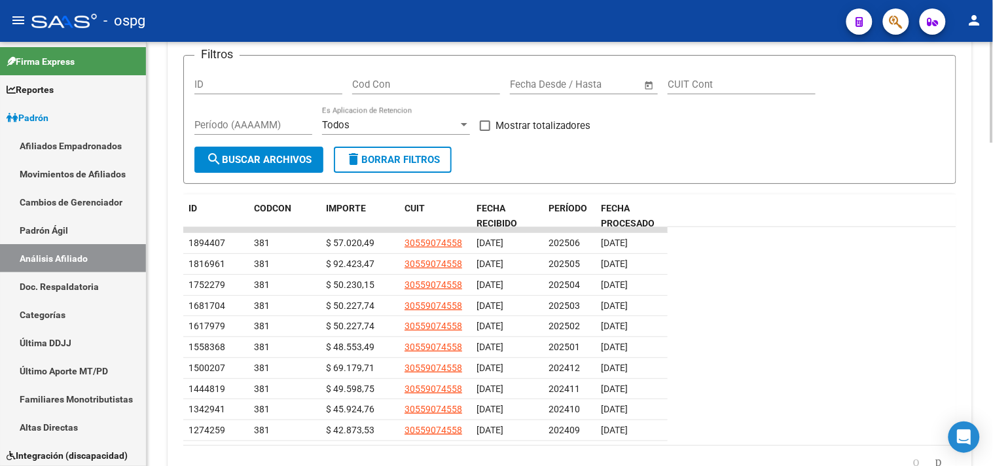
scroll to position [1195, 0]
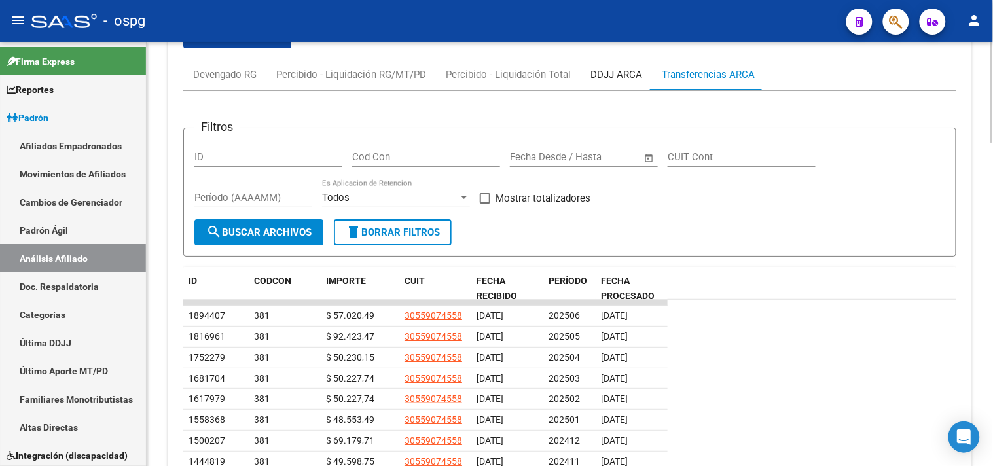
click at [617, 79] on div "DDJJ ARCA" at bounding box center [616, 74] width 52 height 14
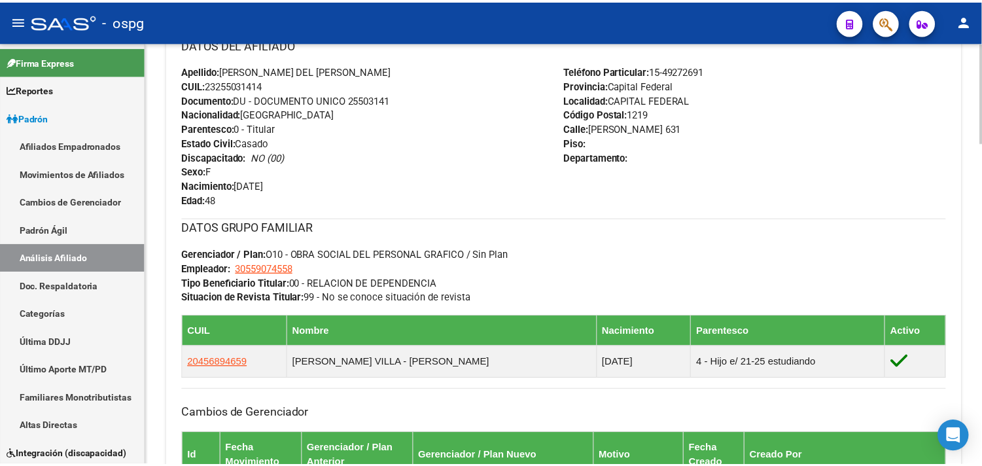
scroll to position [469, 0]
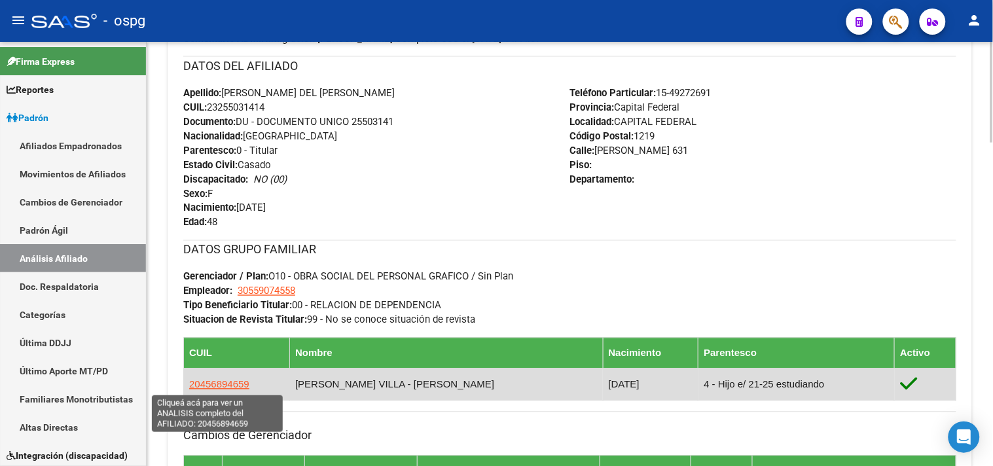
click at [215, 387] on span "20456894659" at bounding box center [219, 384] width 60 height 11
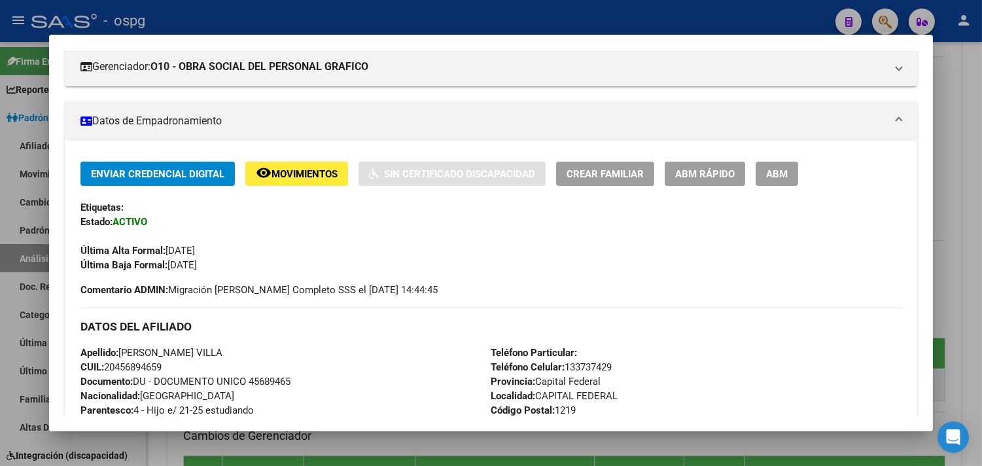
scroll to position [31, 0]
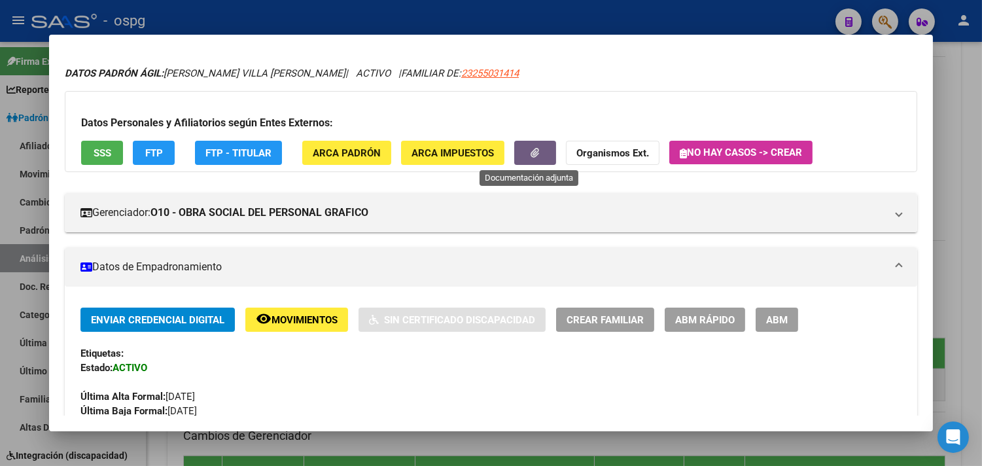
click at [520, 158] on button "button" at bounding box center [535, 153] width 42 height 24
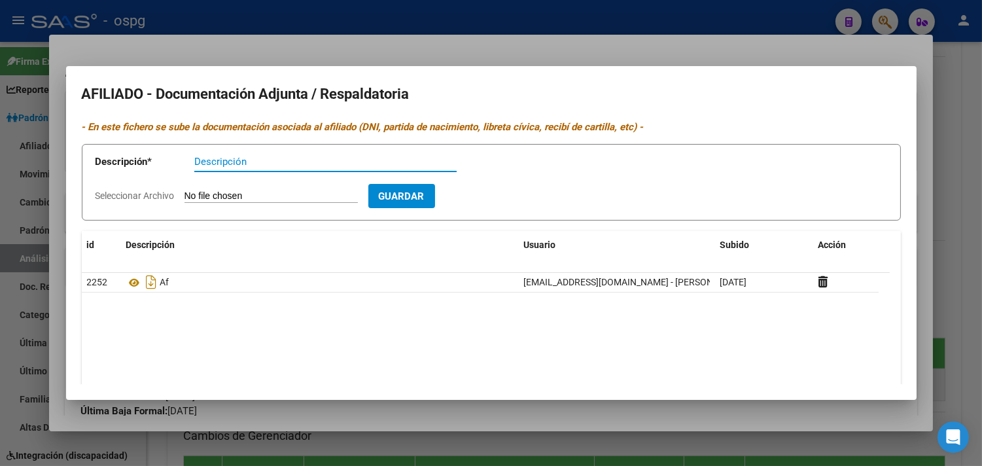
click at [495, 26] on div at bounding box center [491, 233] width 982 height 466
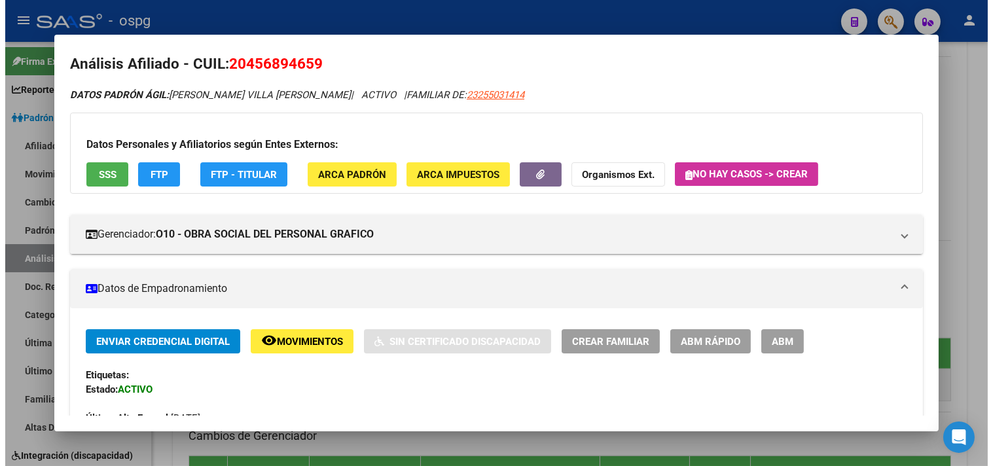
scroll to position [0, 0]
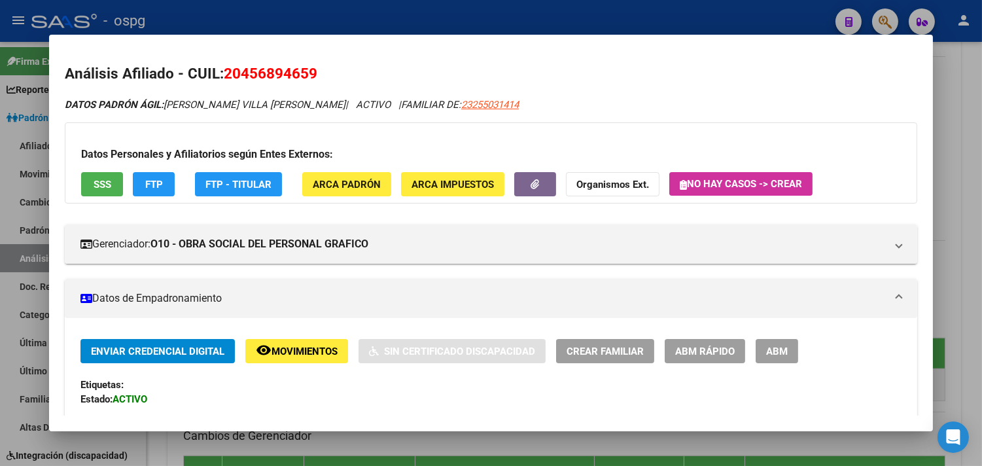
click at [271, 2] on div at bounding box center [491, 233] width 982 height 466
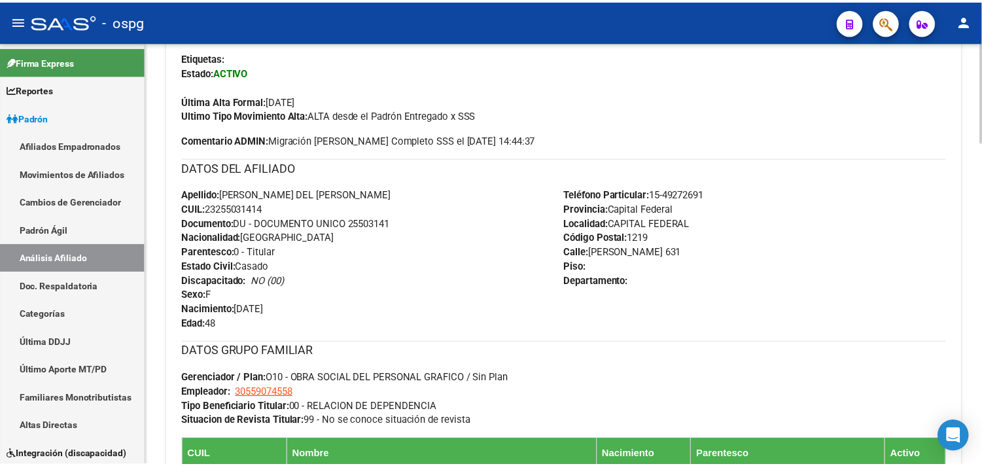
scroll to position [655, 0]
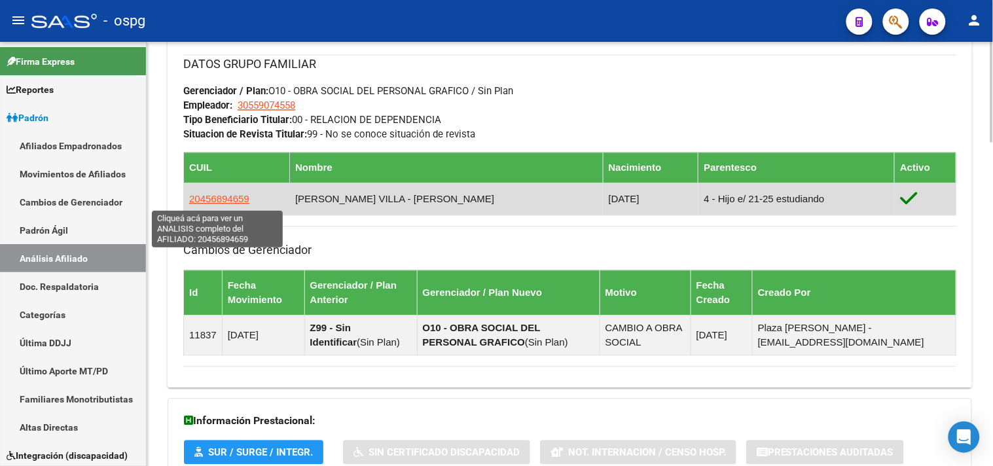
click at [234, 200] on span "20456894659" at bounding box center [219, 199] width 60 height 11
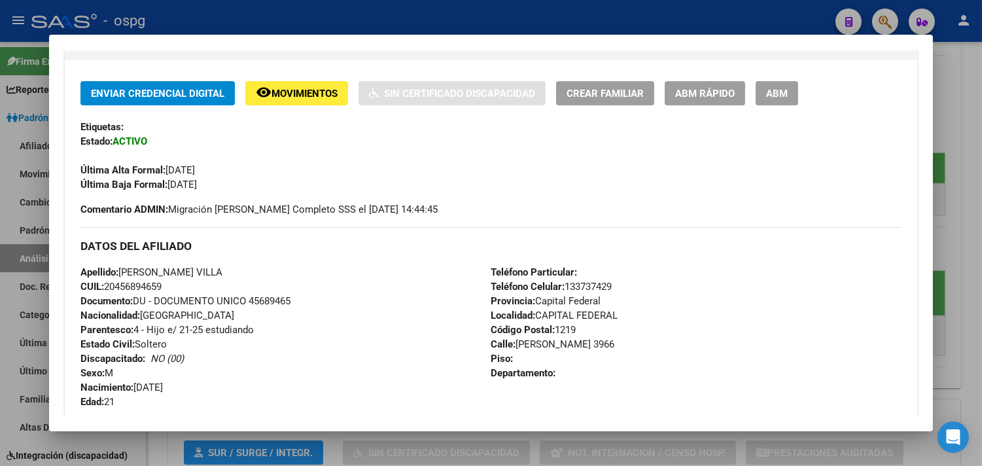
scroll to position [291, 0]
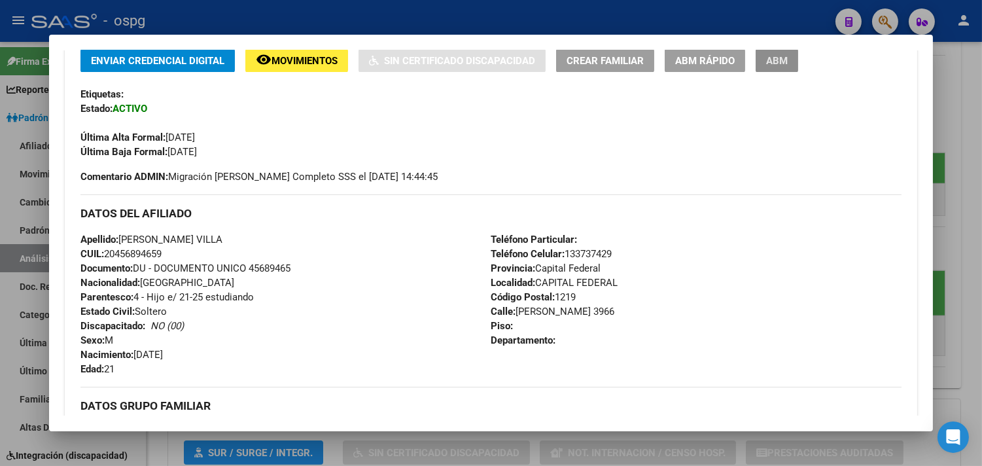
click at [767, 63] on span "ABM" at bounding box center [777, 61] width 22 height 12
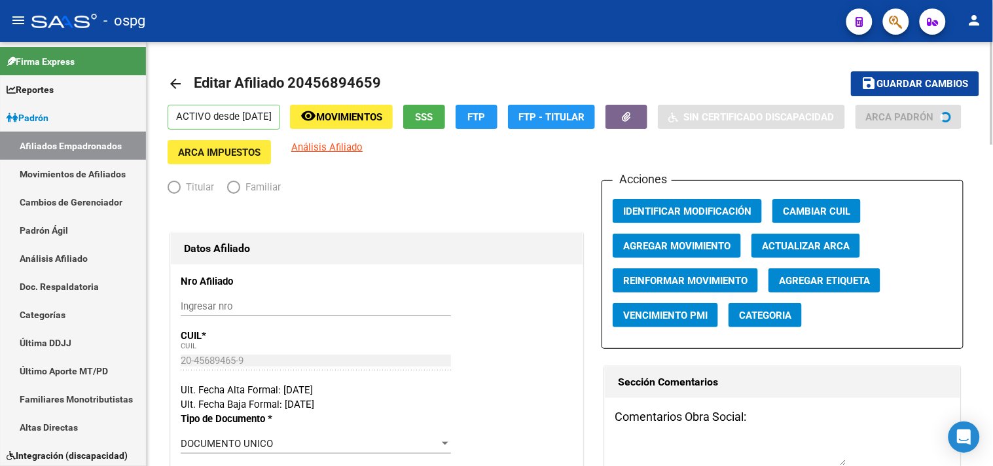
radio input "true"
type input "30-55907455-8"
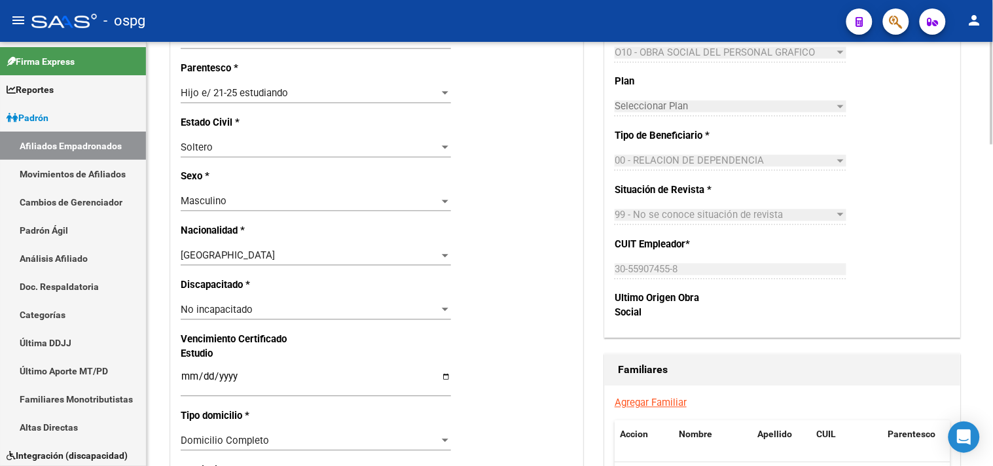
scroll to position [655, 0]
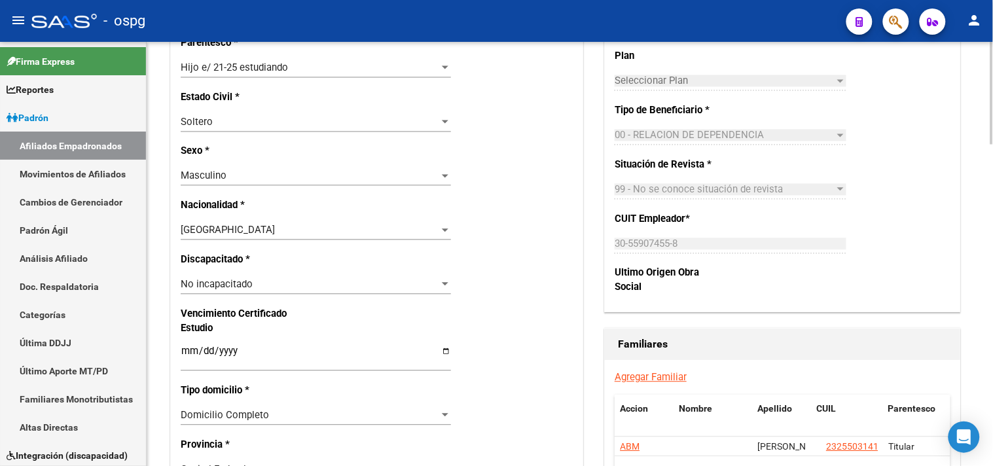
click at [196, 356] on input "Ingresar fecha" at bounding box center [316, 356] width 270 height 21
type input "[DATE]"
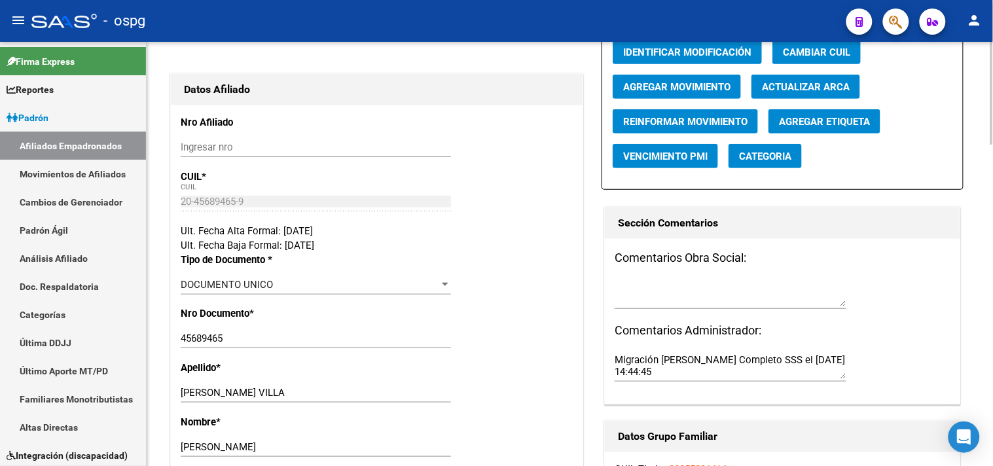
scroll to position [0, 0]
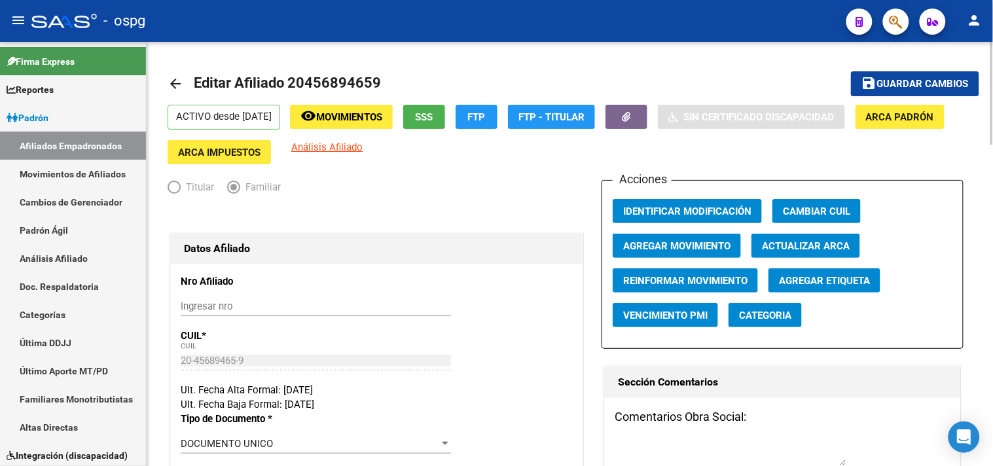
click at [885, 83] on span "Guardar cambios" at bounding box center [923, 85] width 92 height 12
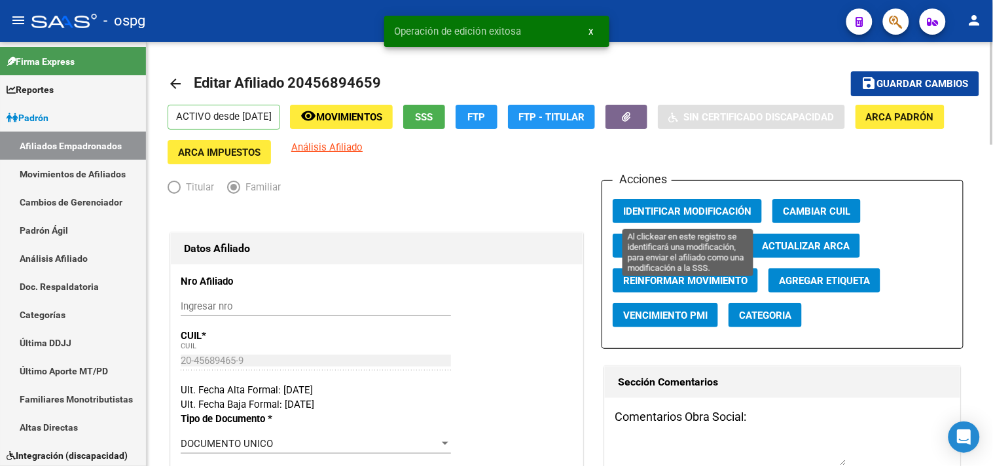
click at [686, 212] on span "Identificar Modificación" at bounding box center [687, 212] width 128 height 12
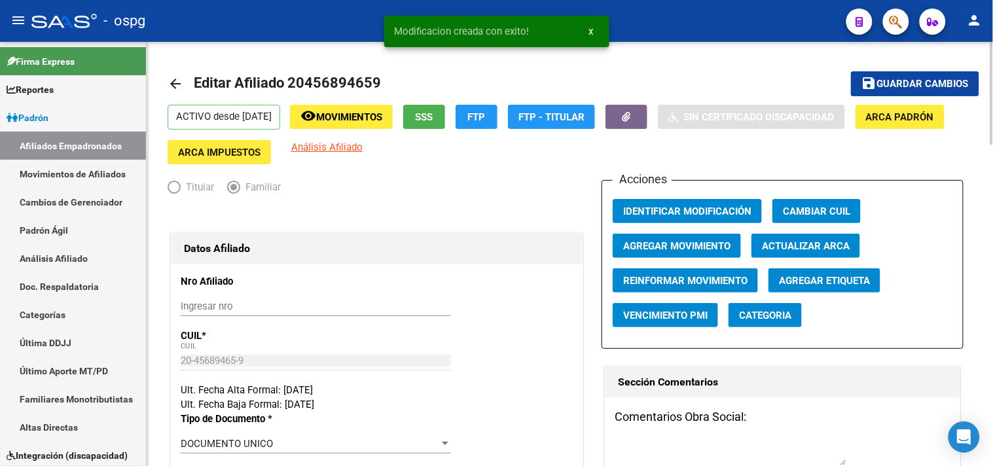
click at [179, 76] on mat-icon "arrow_back" at bounding box center [176, 84] width 16 height 16
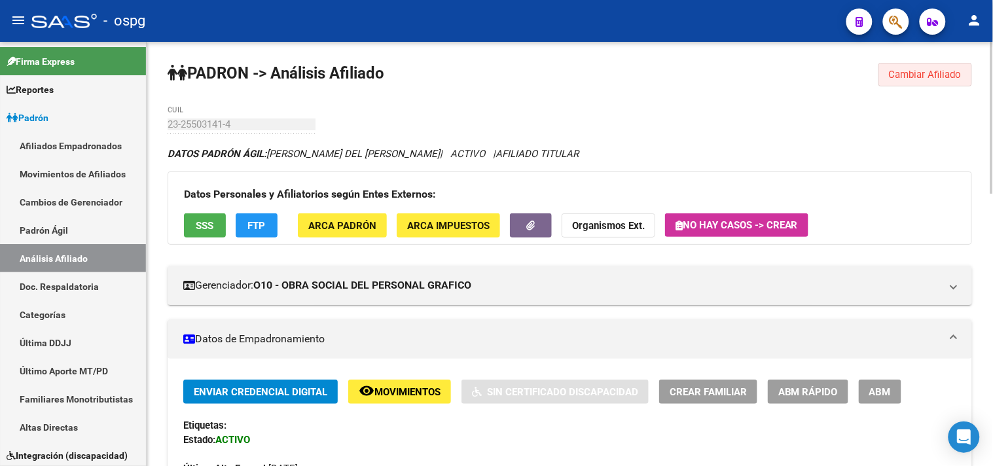
drag, startPoint x: 901, startPoint y: 80, endPoint x: 614, endPoint y: 100, distance: 287.4
click at [900, 80] on span "Cambiar Afiliado" at bounding box center [925, 75] width 73 height 12
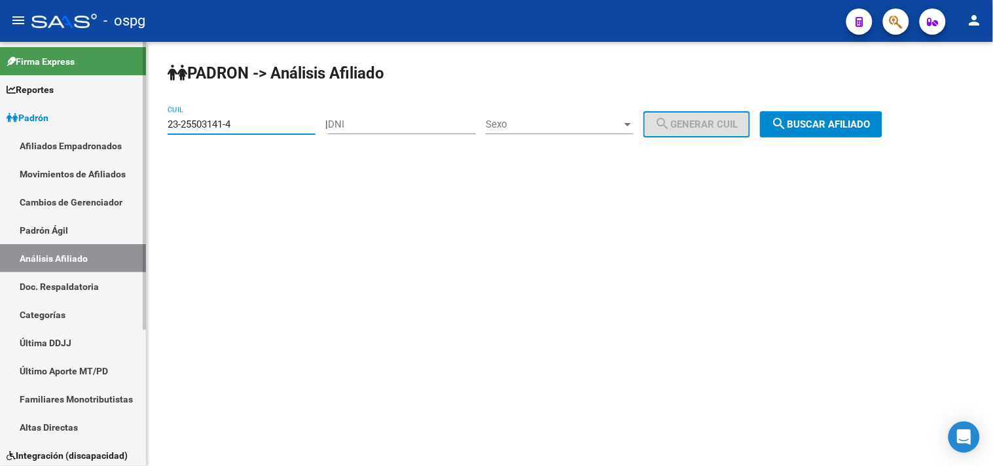
drag, startPoint x: 178, startPoint y: 126, endPoint x: 107, endPoint y: 127, distance: 71.3
click at [108, 129] on mat-sidenav-container "Firma Express Reportes Ingresos Devengados Análisis Histórico Detalles Transfer…" at bounding box center [496, 254] width 993 height 424
paste input "23-29247419-9"
click at [833, 128] on span "search Buscar afiliado" at bounding box center [821, 124] width 99 height 12
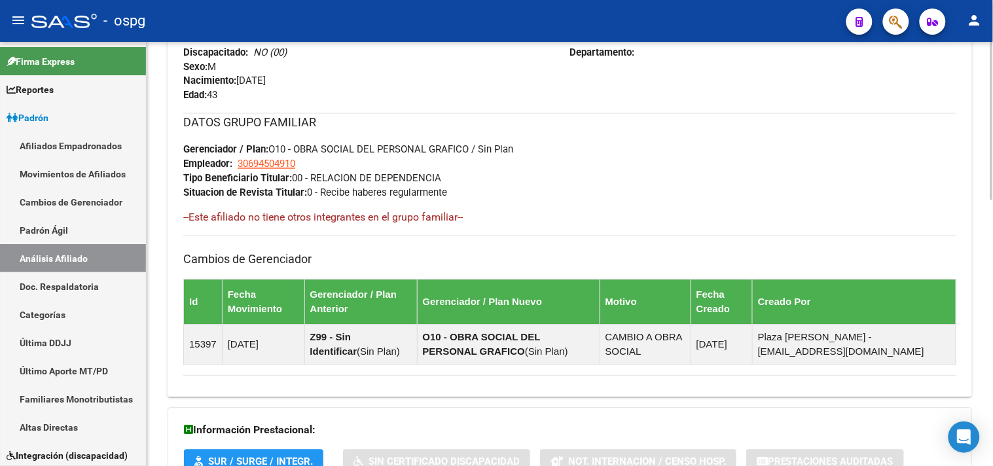
scroll to position [710, 0]
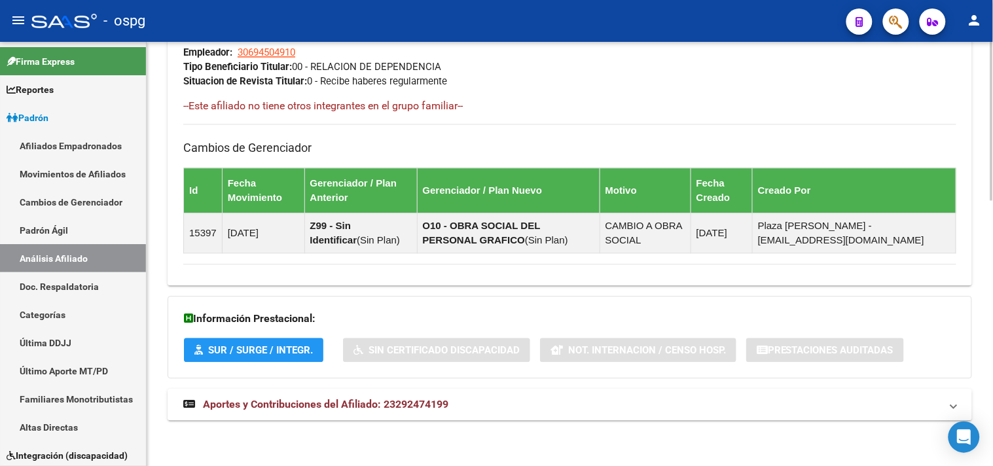
click at [298, 400] on span "Aportes y Contribuciones del Afiliado: 23292474199" at bounding box center [325, 404] width 245 height 12
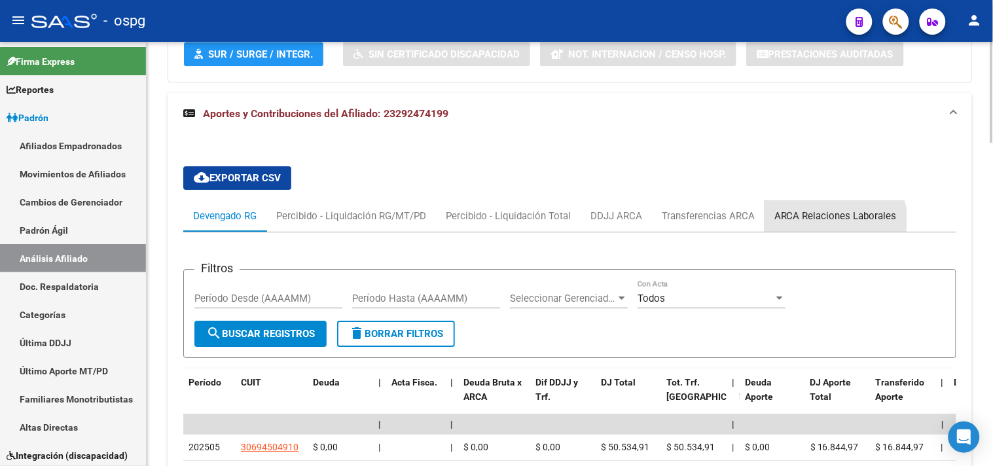
click at [817, 226] on div "ARCA Relaciones Laborales" at bounding box center [835, 215] width 142 height 31
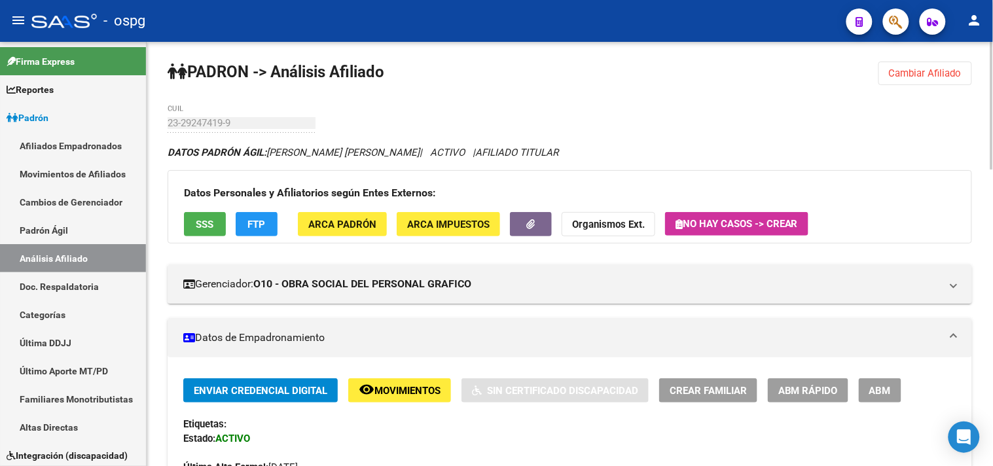
scroll to position [0, 0]
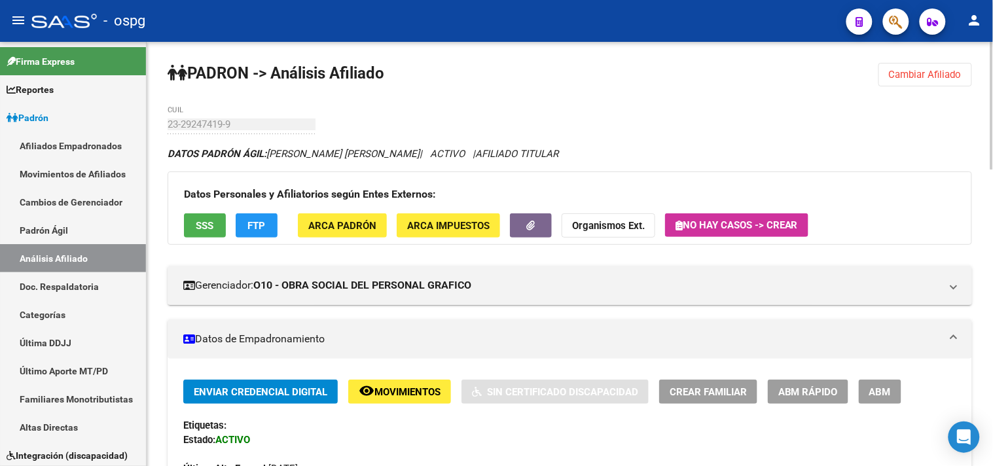
click at [916, 79] on span "Cambiar Afiliado" at bounding box center [925, 75] width 73 height 12
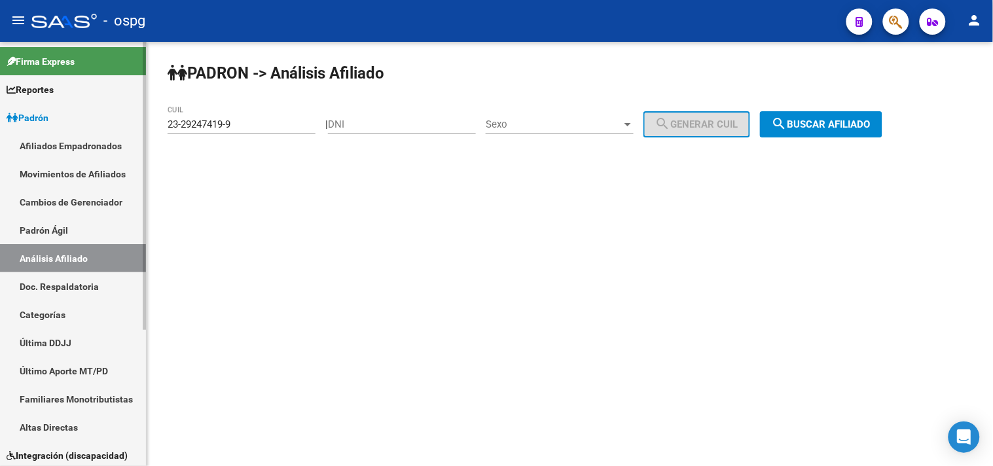
drag, startPoint x: 250, startPoint y: 127, endPoint x: 147, endPoint y: 129, distance: 103.4
click at [137, 128] on mat-sidenav-container "Firma Express Reportes Ingresos Devengados Análisis Histórico Detalles Transfer…" at bounding box center [496, 254] width 993 height 424
click at [838, 125] on span "search Buscar afiliado" at bounding box center [821, 124] width 99 height 12
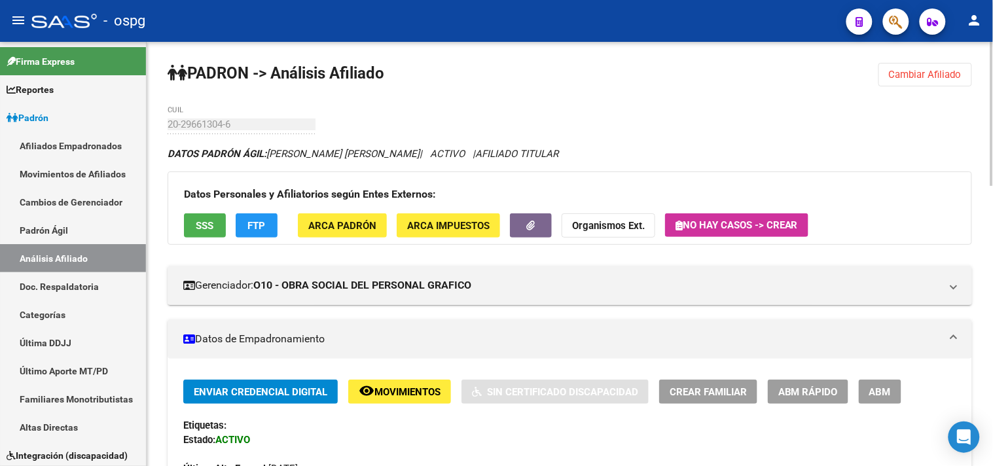
click at [253, 220] on span "FTP" at bounding box center [257, 226] width 18 height 12
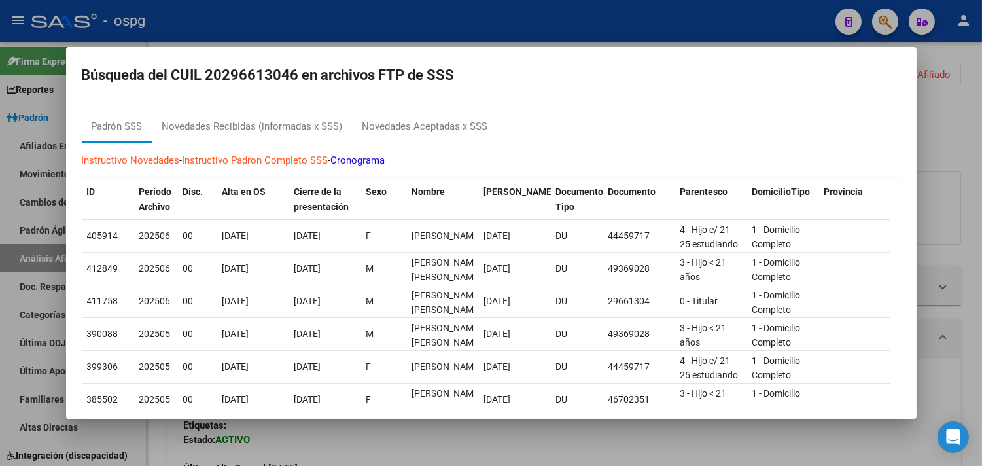
click at [448, 21] on div at bounding box center [491, 233] width 982 height 466
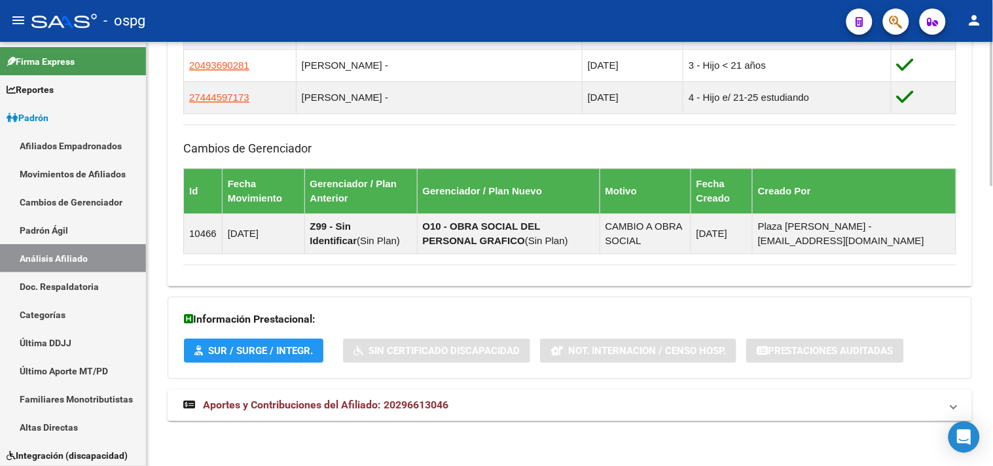
scroll to position [823, 0]
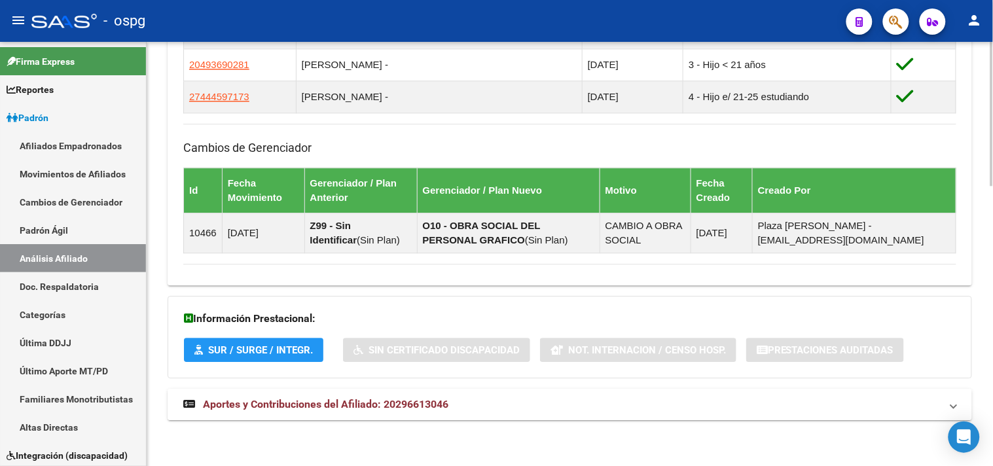
click at [393, 403] on span "Aportes y Contribuciones del Afiliado: 20296613046" at bounding box center [325, 404] width 245 height 12
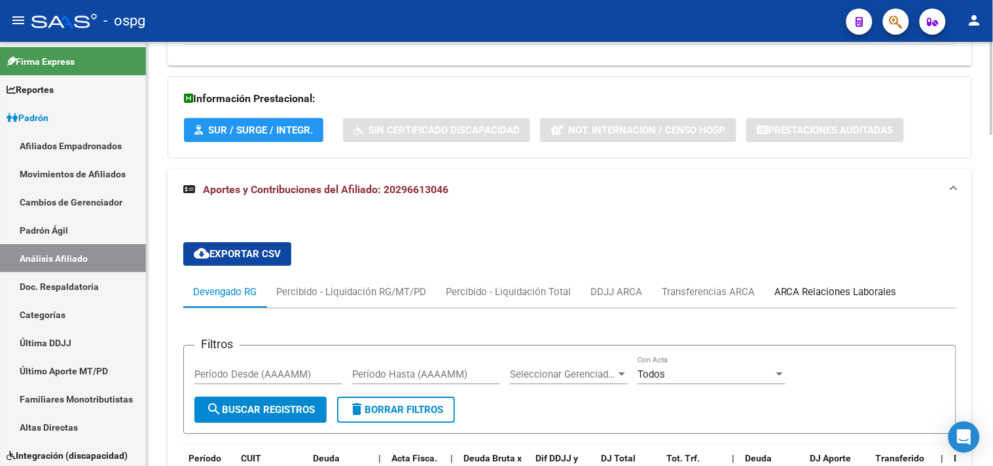
click at [816, 297] on div "ARCA Relaciones Laborales" at bounding box center [835, 292] width 122 height 14
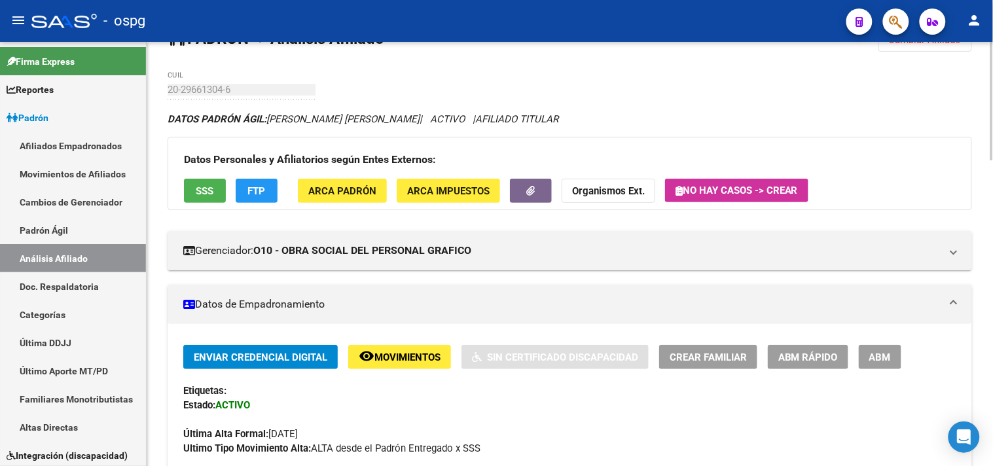
scroll to position [0, 0]
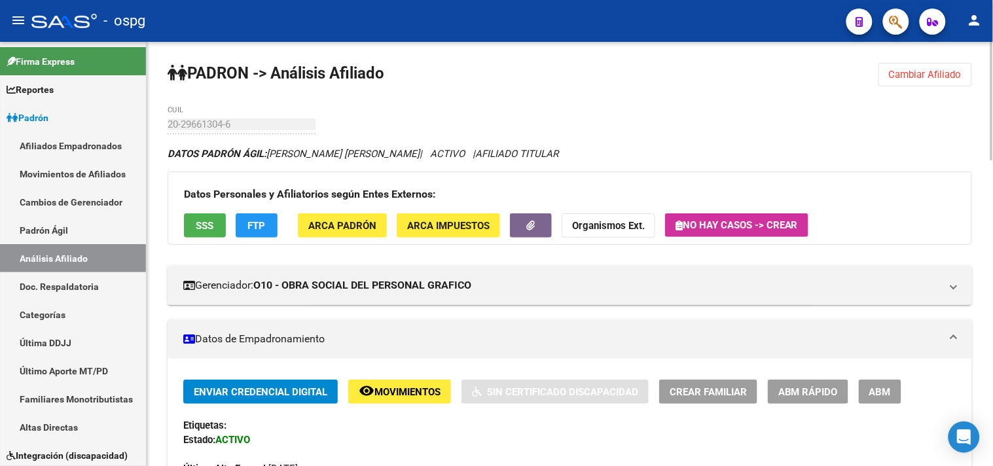
click at [900, 81] on button "Cambiar Afiliado" at bounding box center [925, 75] width 94 height 24
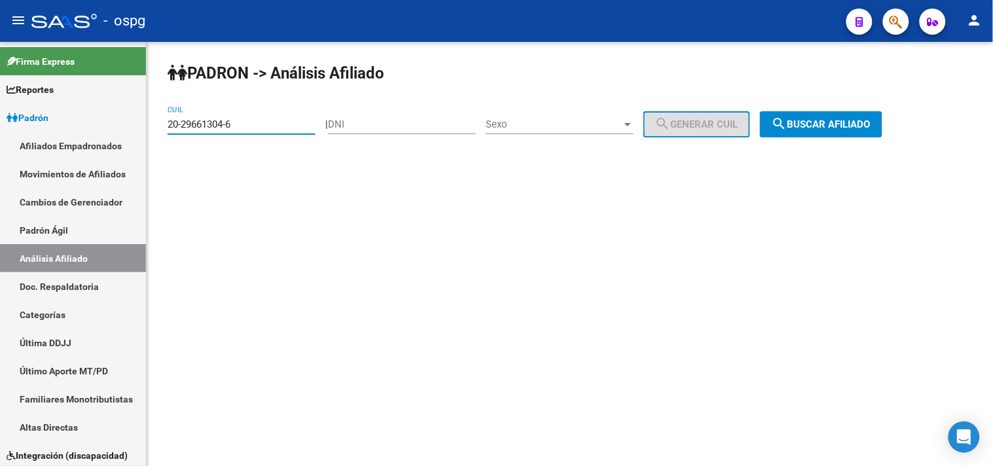
drag, startPoint x: 243, startPoint y: 126, endPoint x: 183, endPoint y: 132, distance: 59.9
click at [181, 126] on input "20-29661304-6" at bounding box center [242, 124] width 148 height 12
type input "2"
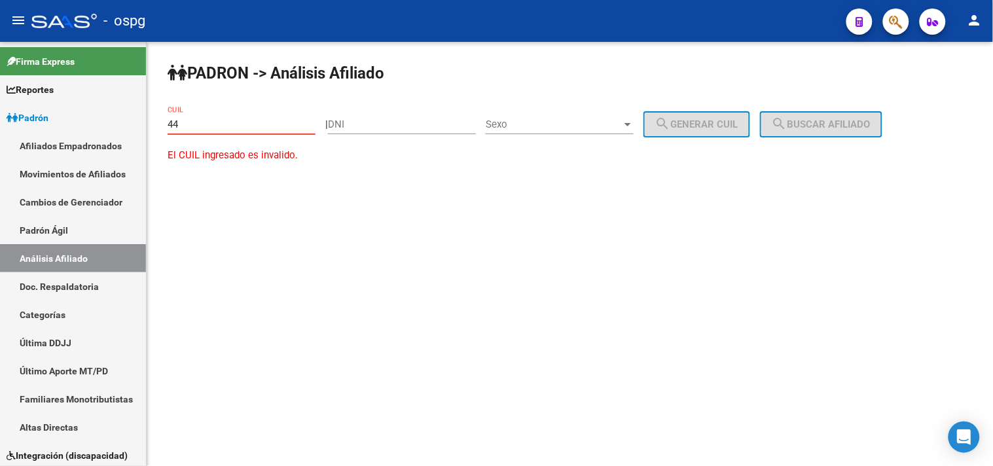
type input "4"
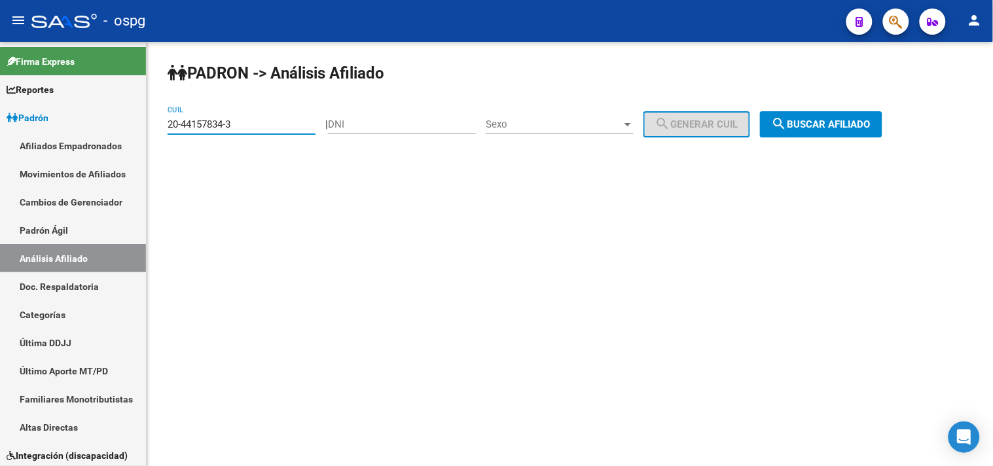
type input "20-44157834-3"
click at [848, 119] on span "search Buscar afiliado" at bounding box center [821, 124] width 99 height 12
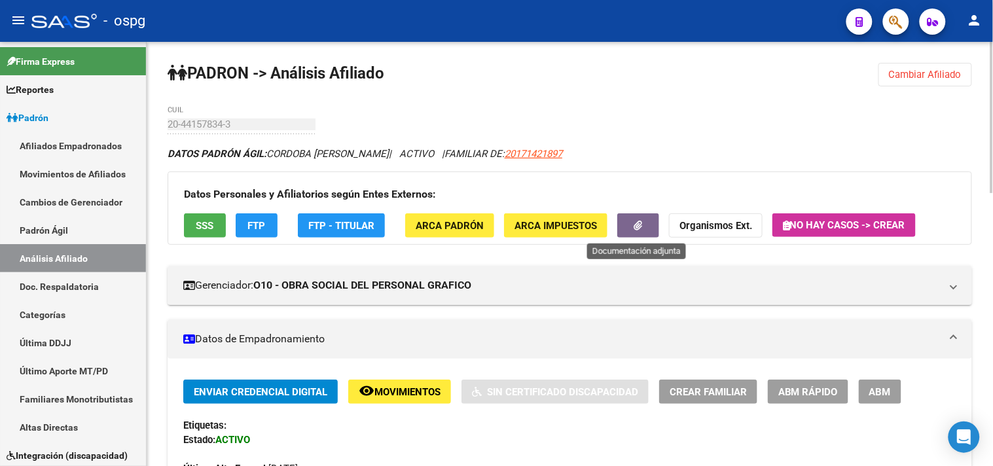
click at [640, 220] on span "button" at bounding box center [638, 226] width 9 height 12
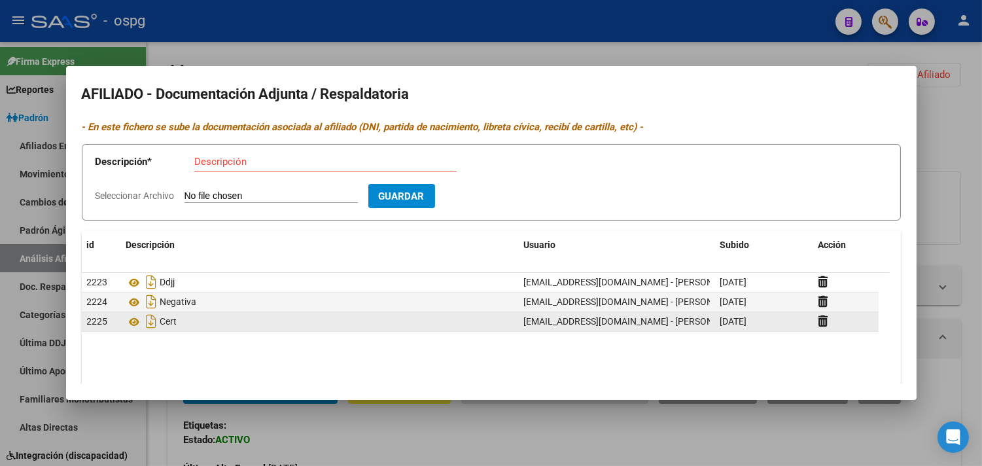
click at [185, 322] on div "Cert" at bounding box center [319, 321] width 387 height 21
click at [147, 327] on icon "Descargar documento" at bounding box center [151, 321] width 17 height 21
click at [746, 31] on div at bounding box center [491, 233] width 982 height 466
